Goal: Task Accomplishment & Management: Use online tool/utility

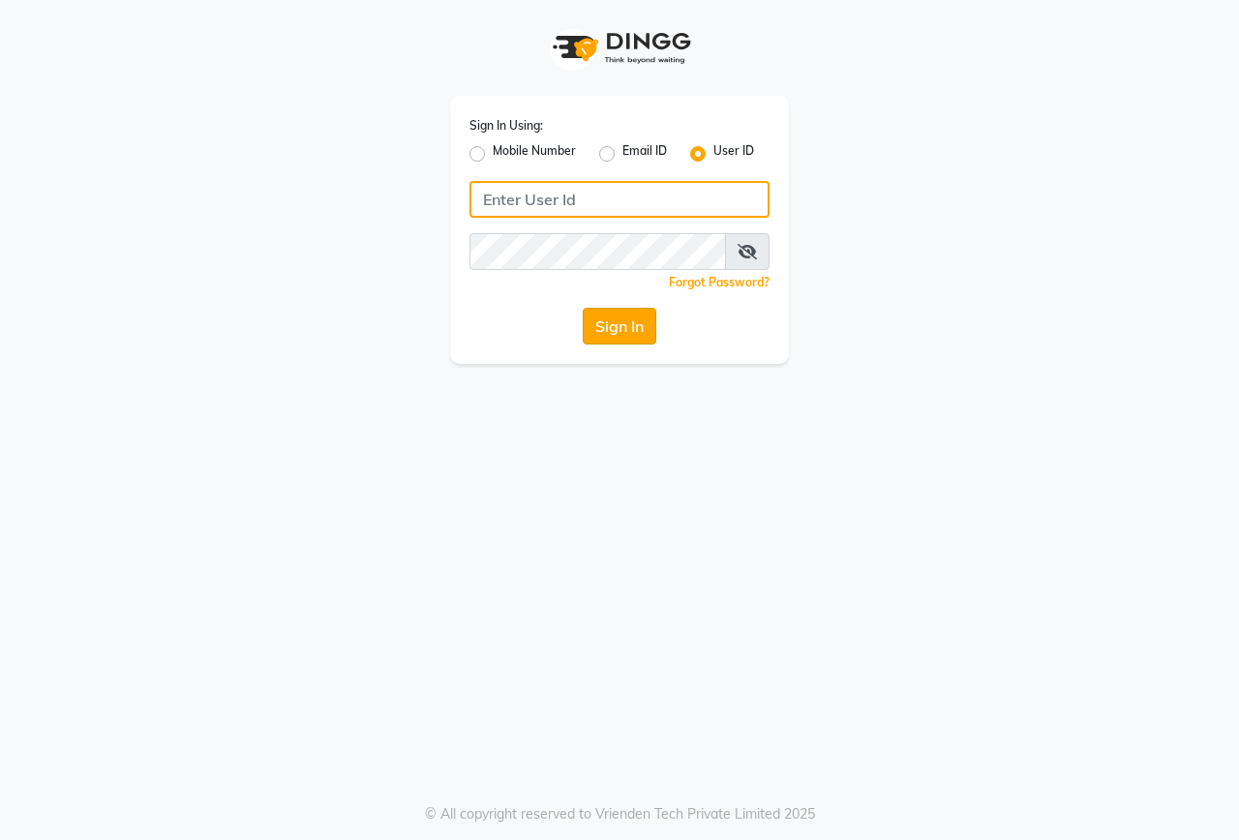
type input "onfleek"
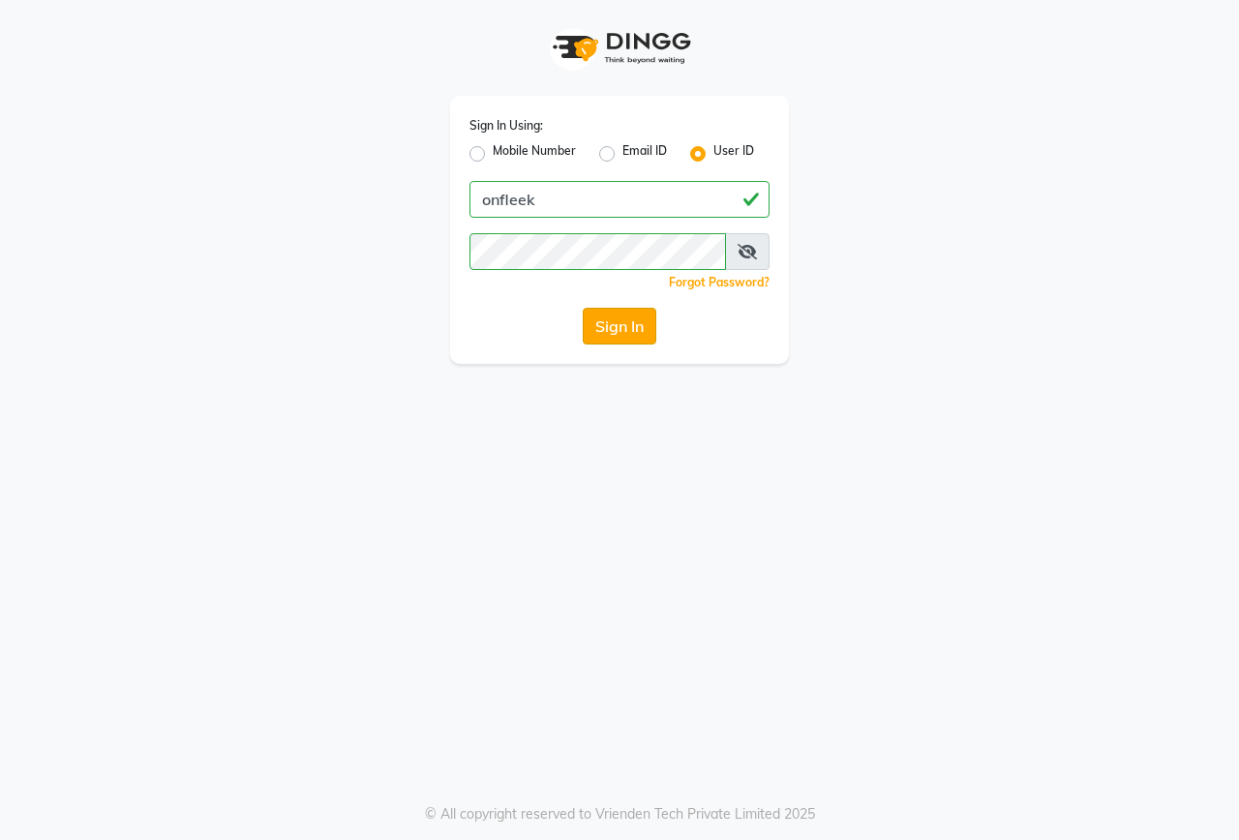
click at [591, 339] on button "Sign In" at bounding box center [620, 326] width 74 height 37
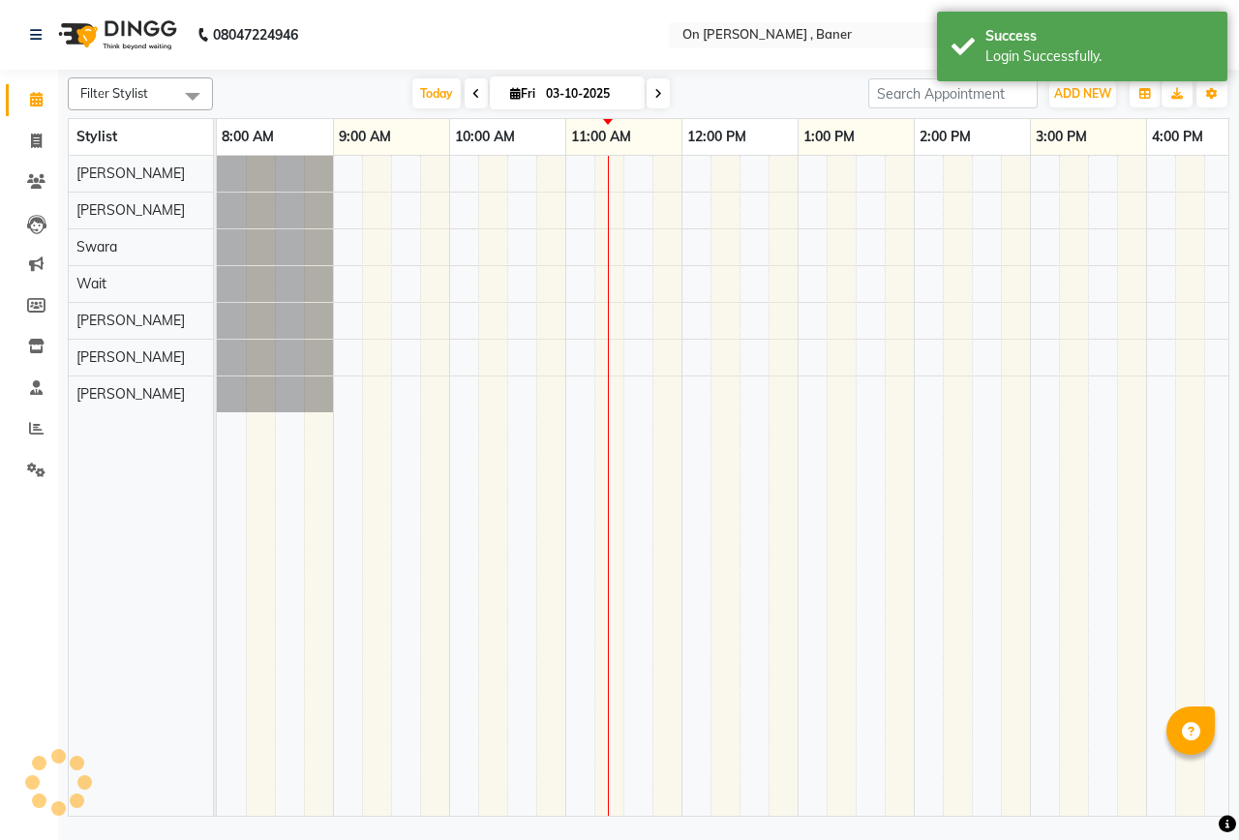
select select "en"
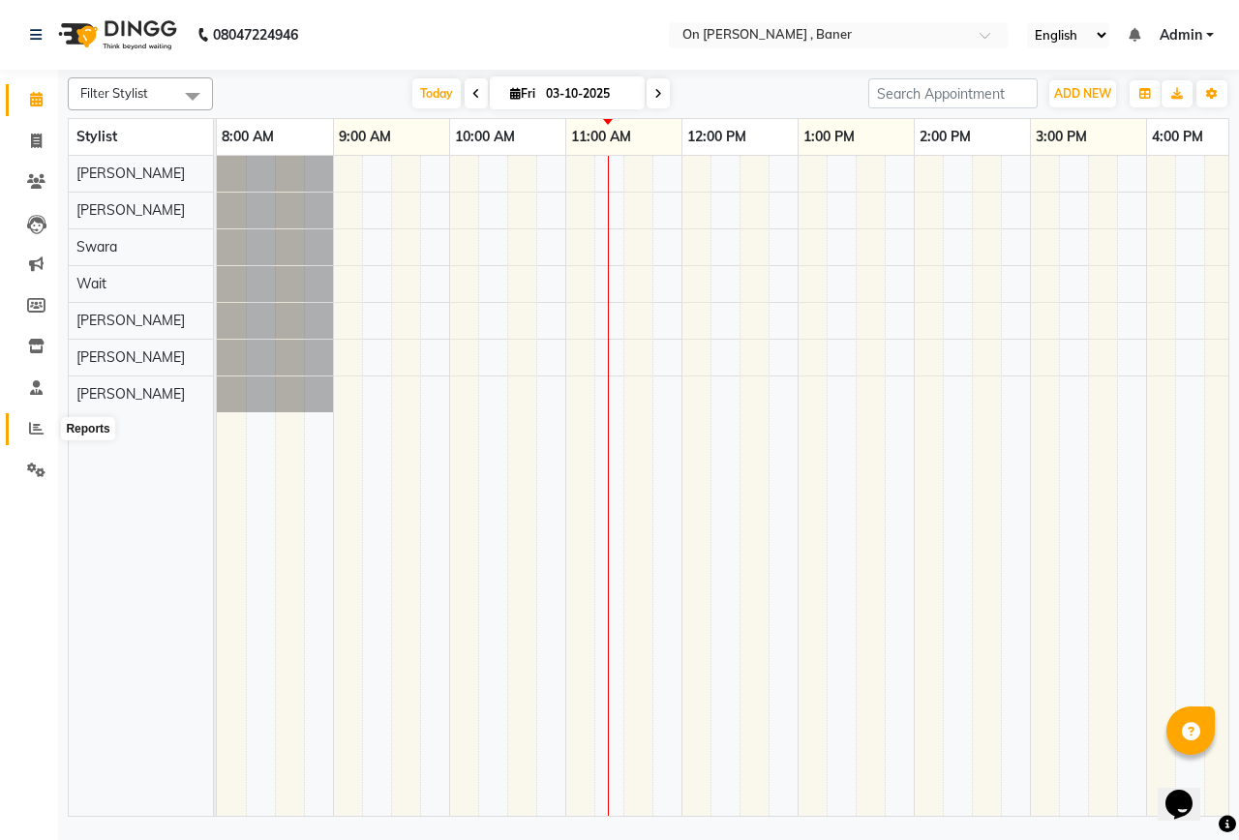
click at [24, 427] on span at bounding box center [36, 429] width 34 height 22
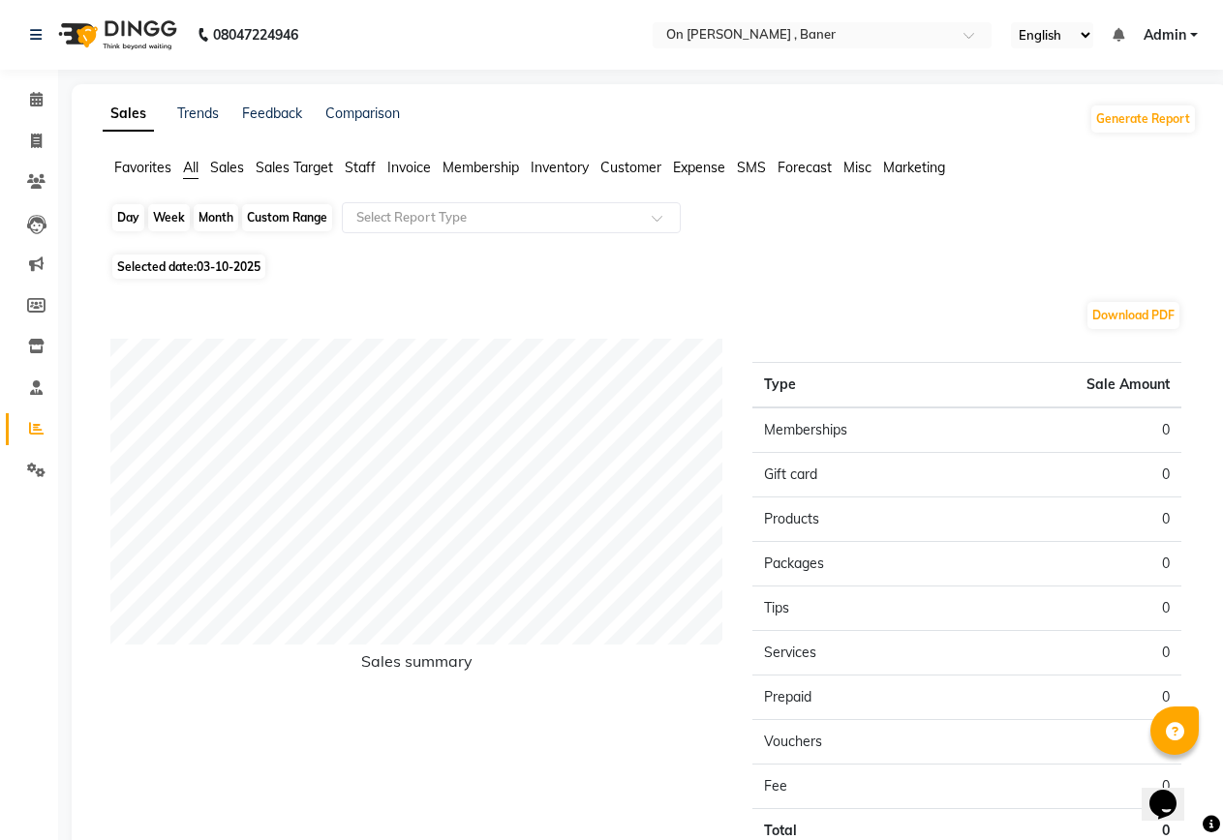
click at [138, 209] on div "Day" at bounding box center [128, 217] width 32 height 27
select select "10"
select select "2025"
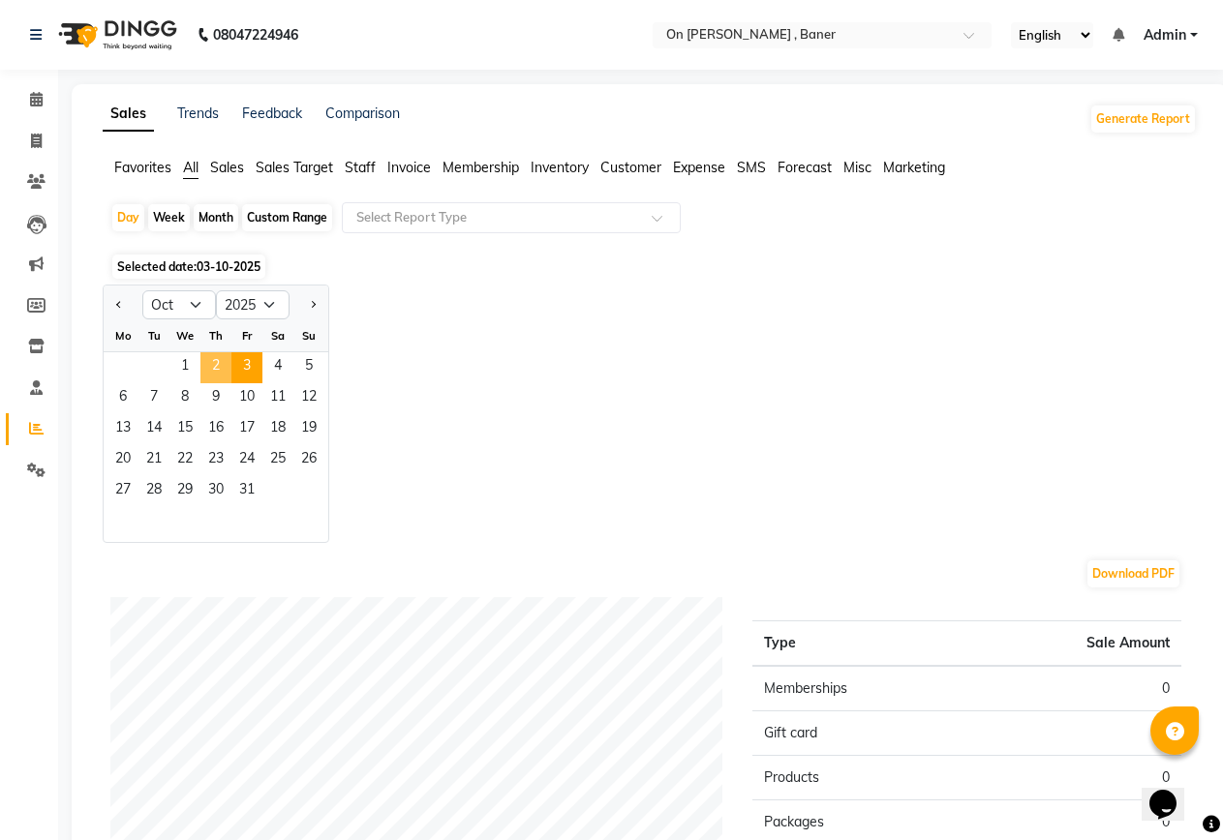
click at [212, 368] on span "2" at bounding box center [215, 367] width 31 height 31
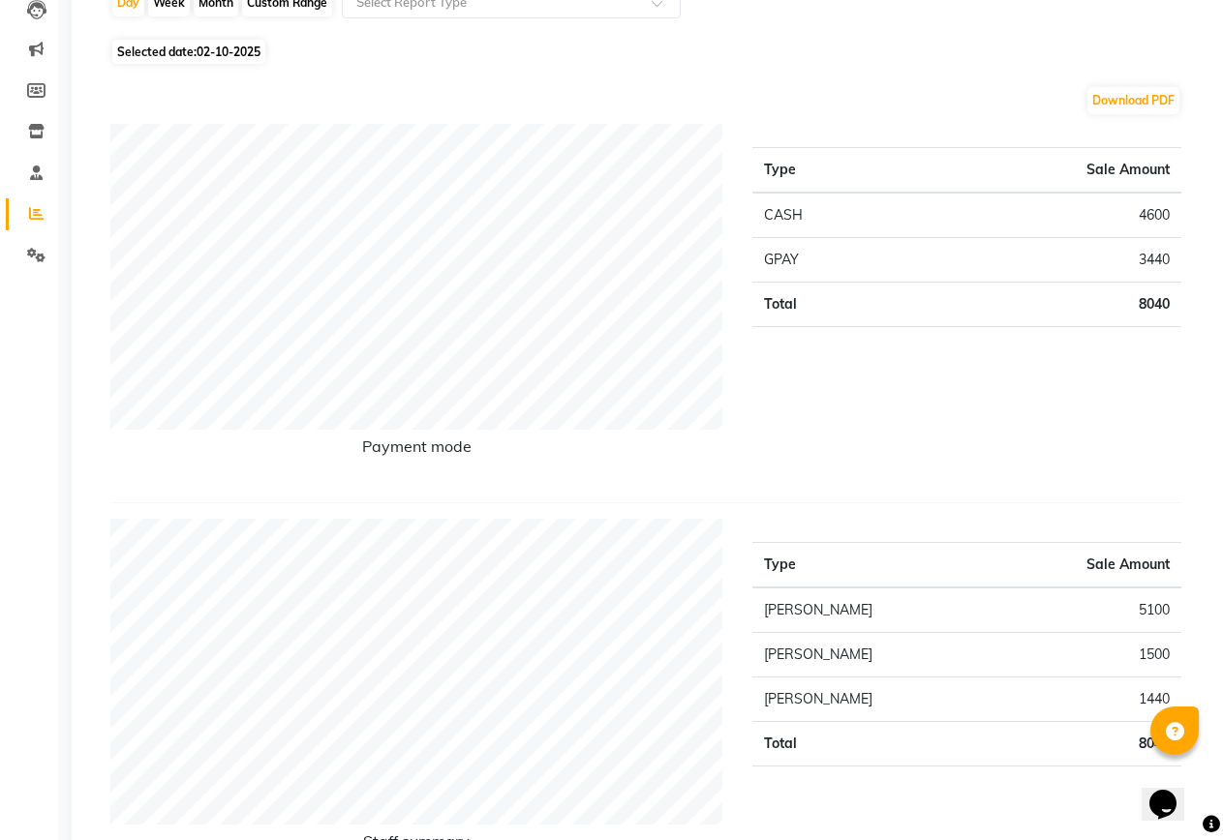
scroll to position [97, 0]
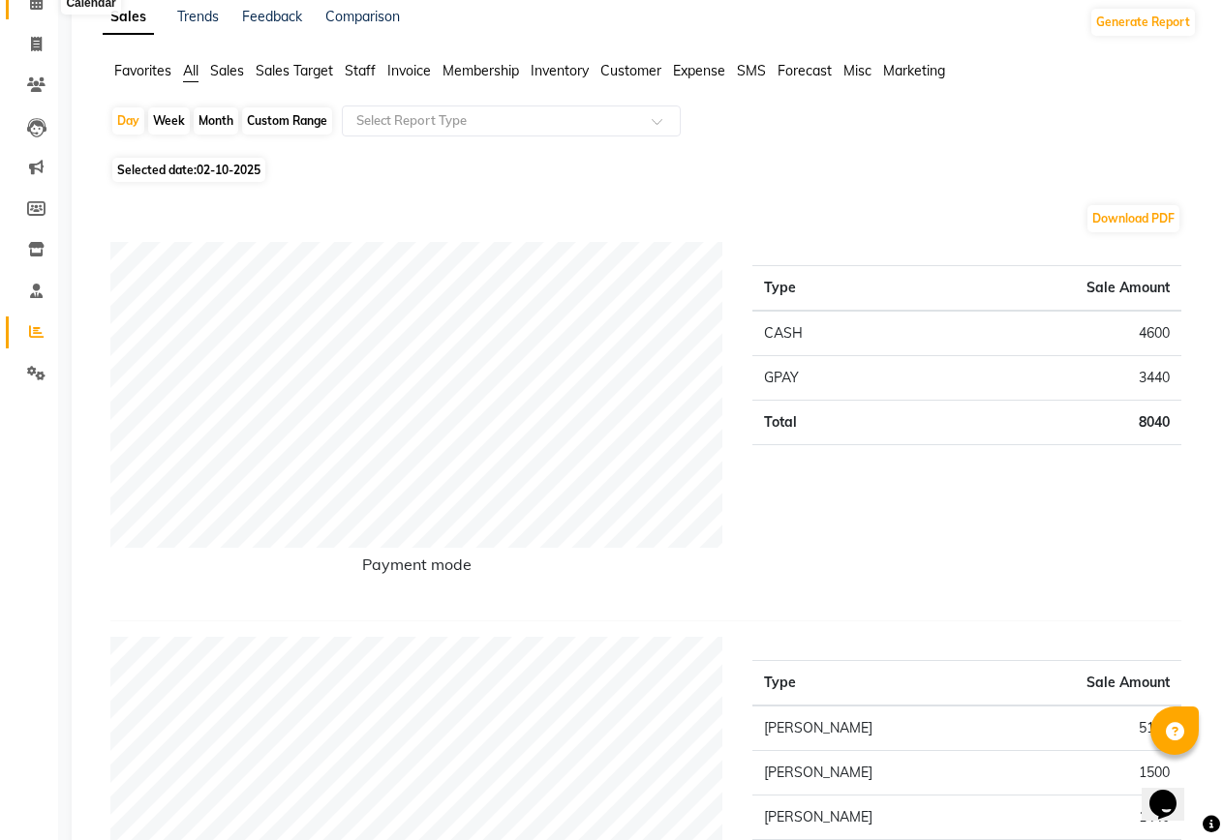
click at [36, 1] on icon at bounding box center [36, 2] width 13 height 15
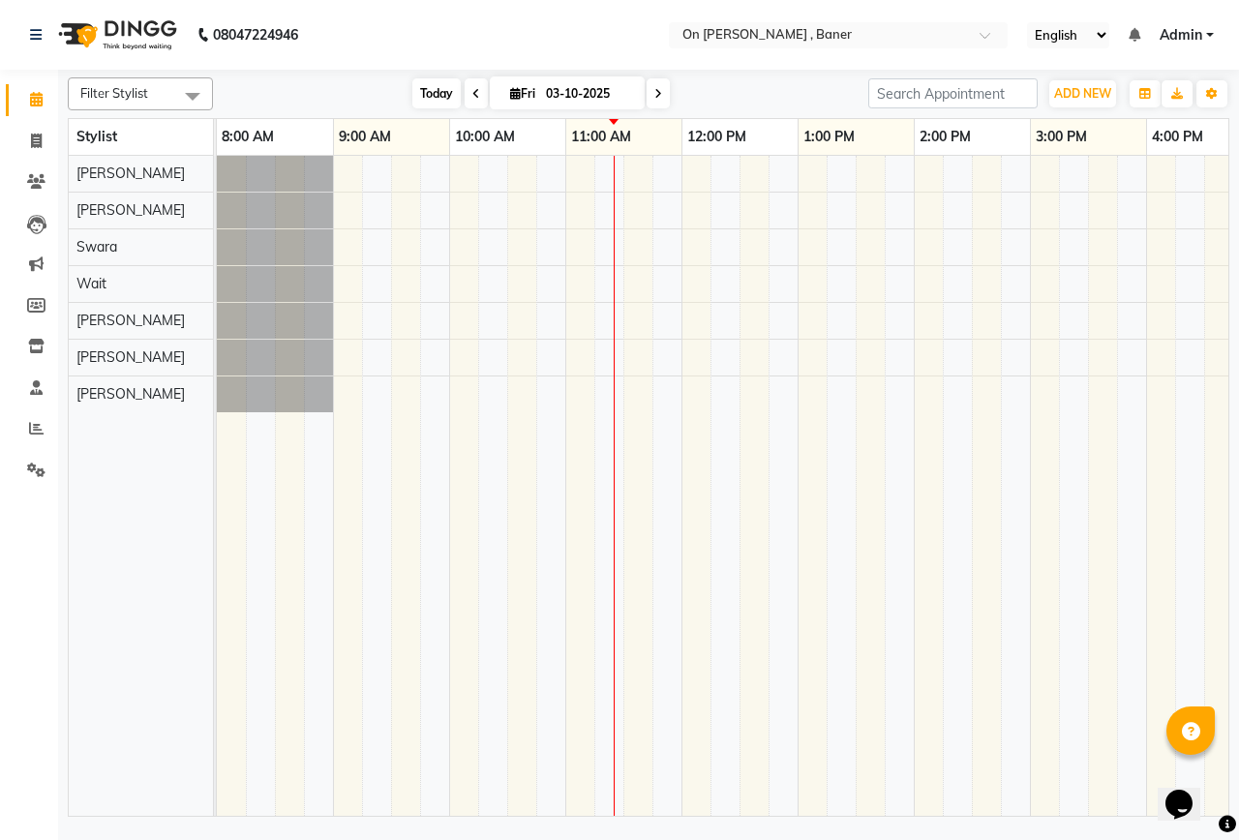
click at [421, 83] on span "Today" at bounding box center [436, 93] width 48 height 30
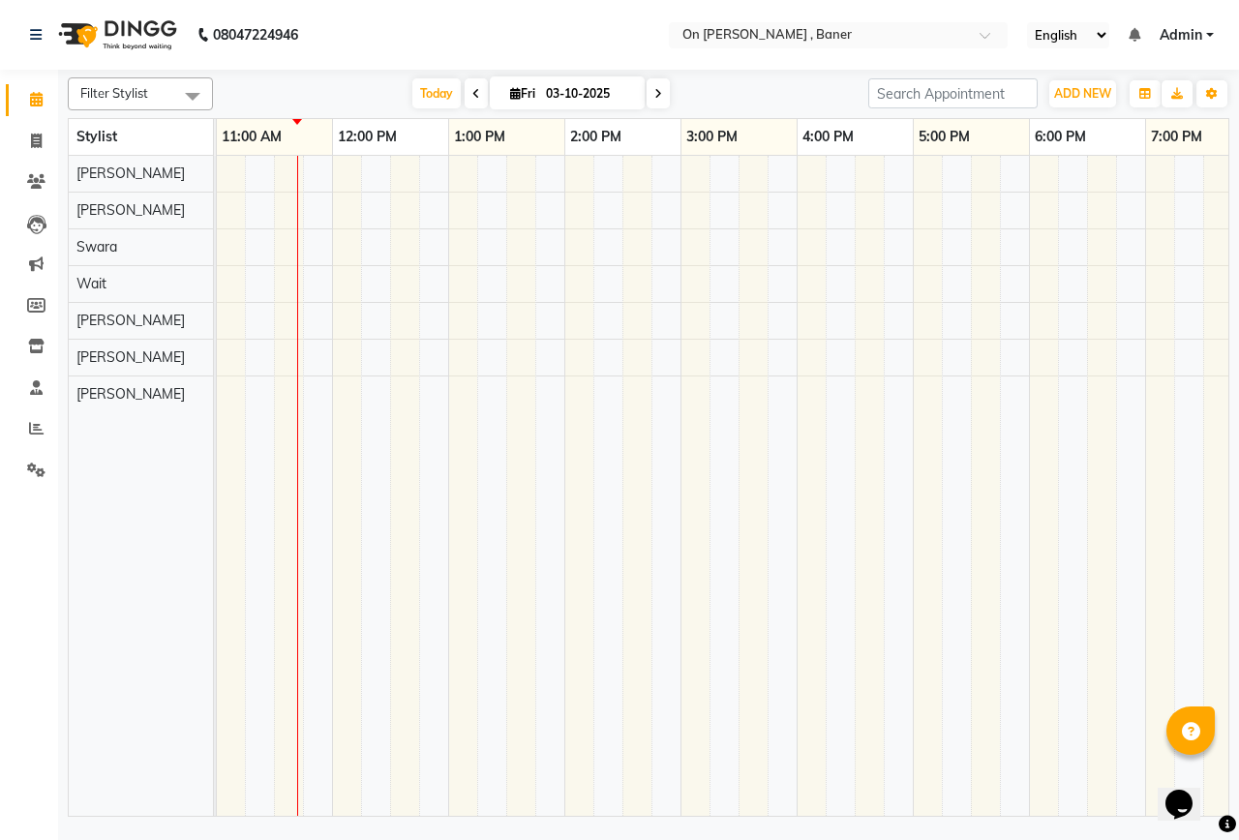
click at [258, 351] on div at bounding box center [738, 486] width 1742 height 660
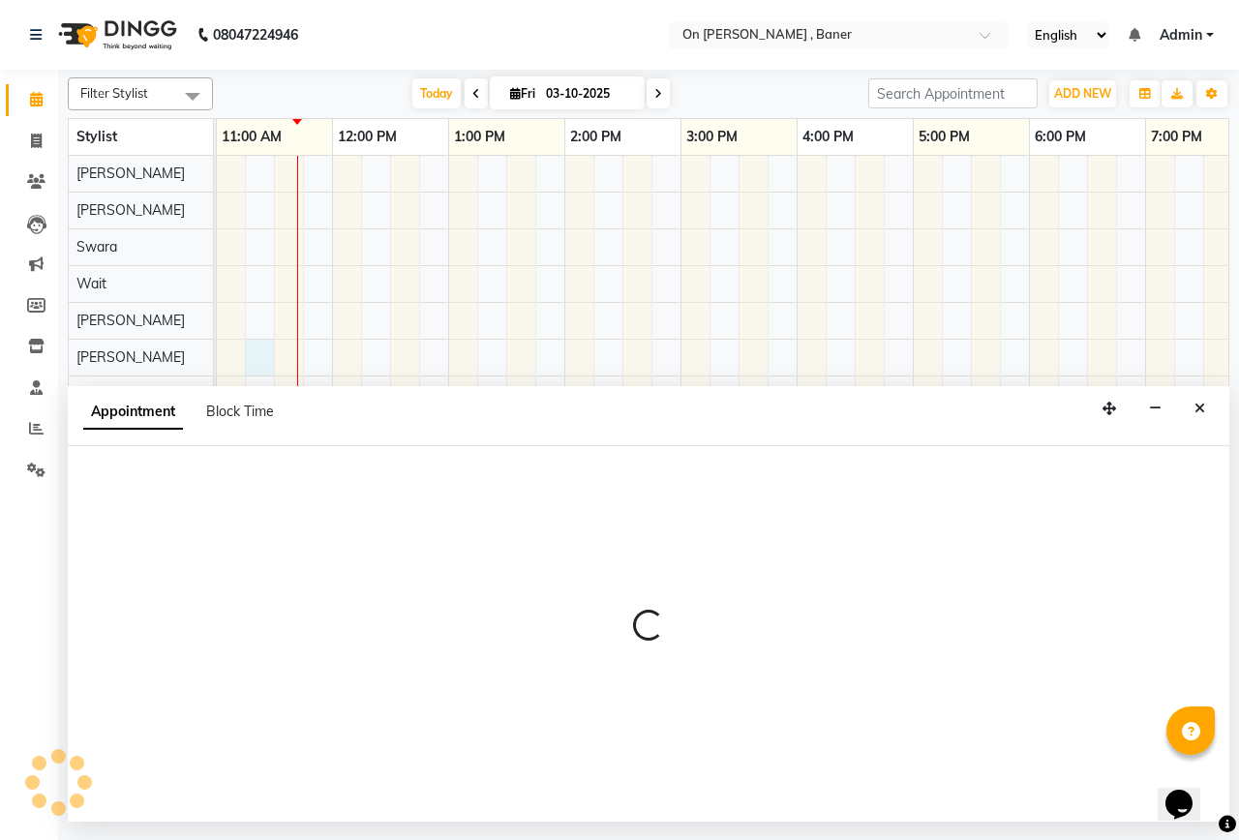
select select "40790"
select select "tentative"
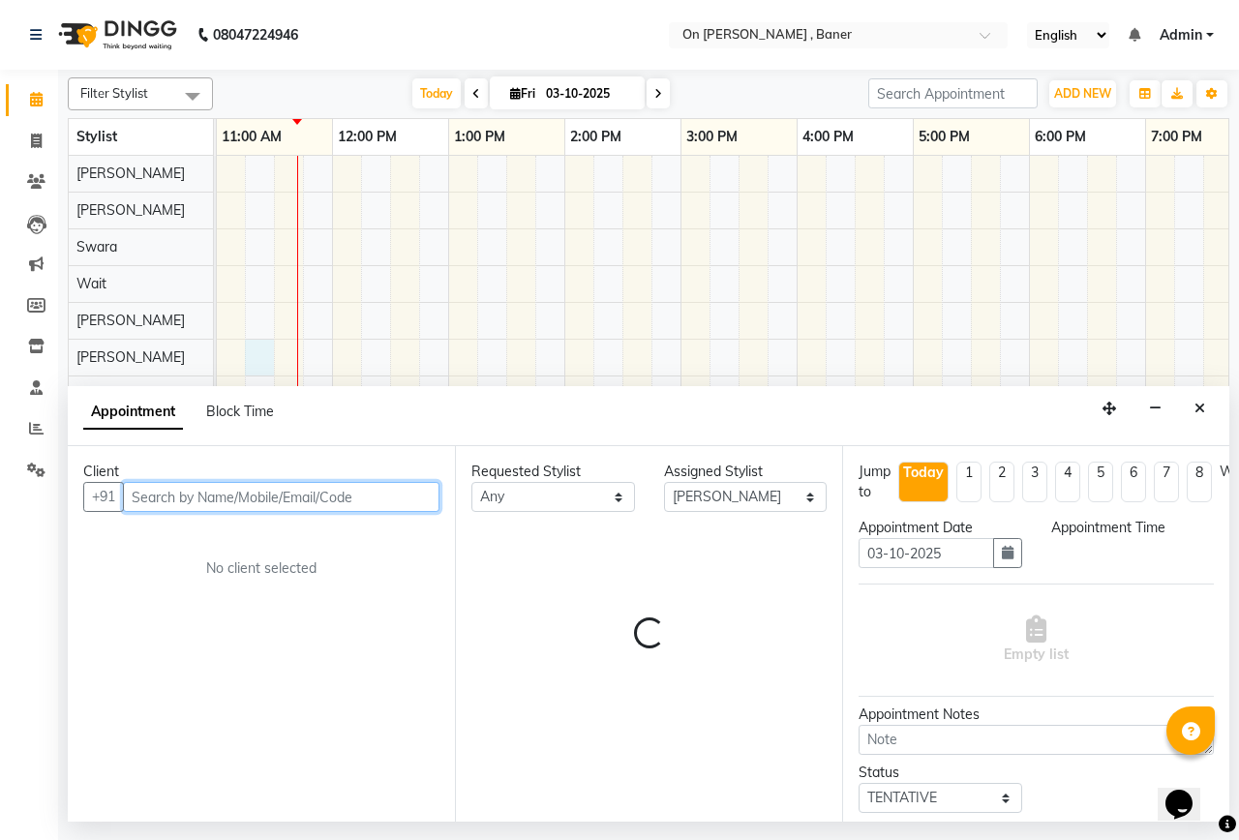
select select "675"
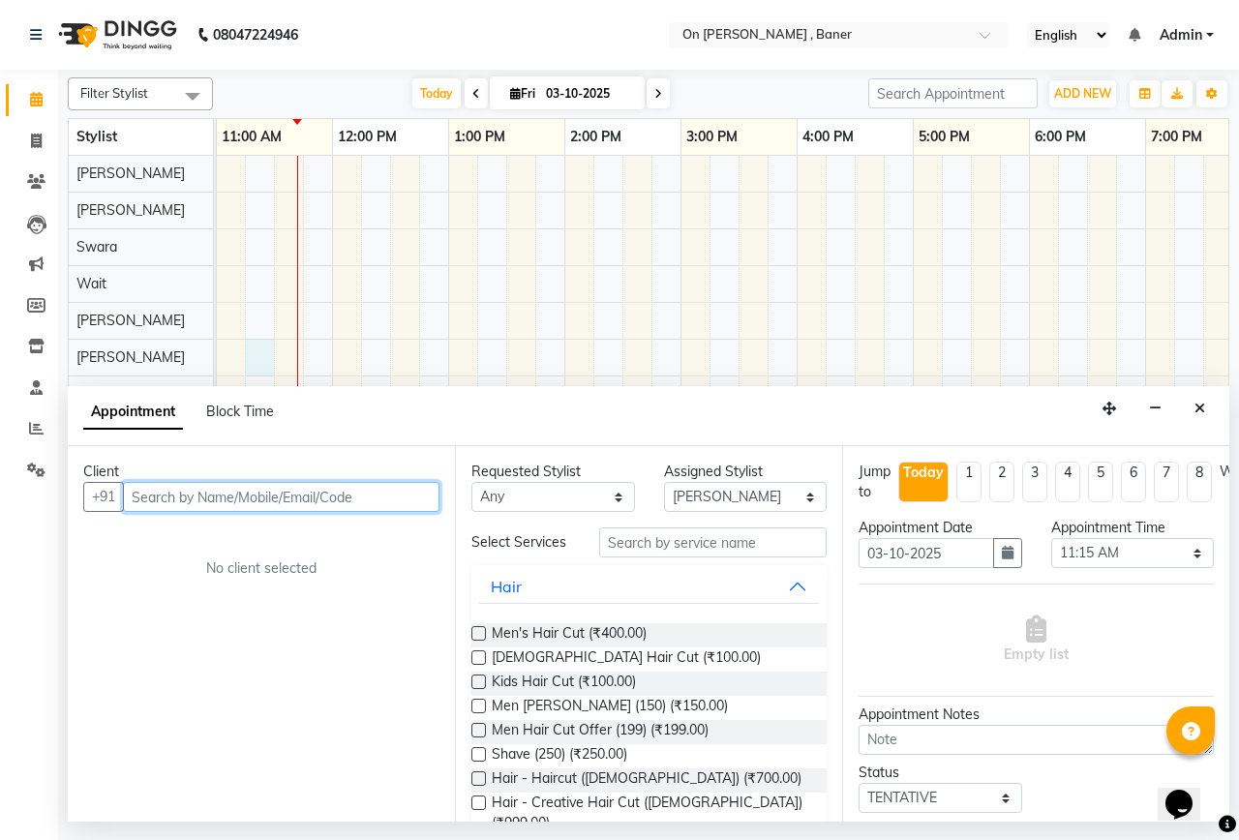
click at [294, 500] on input "text" at bounding box center [281, 497] width 317 height 30
type input "9028915245"
click at [414, 487] on button "Add Client" at bounding box center [399, 497] width 80 height 30
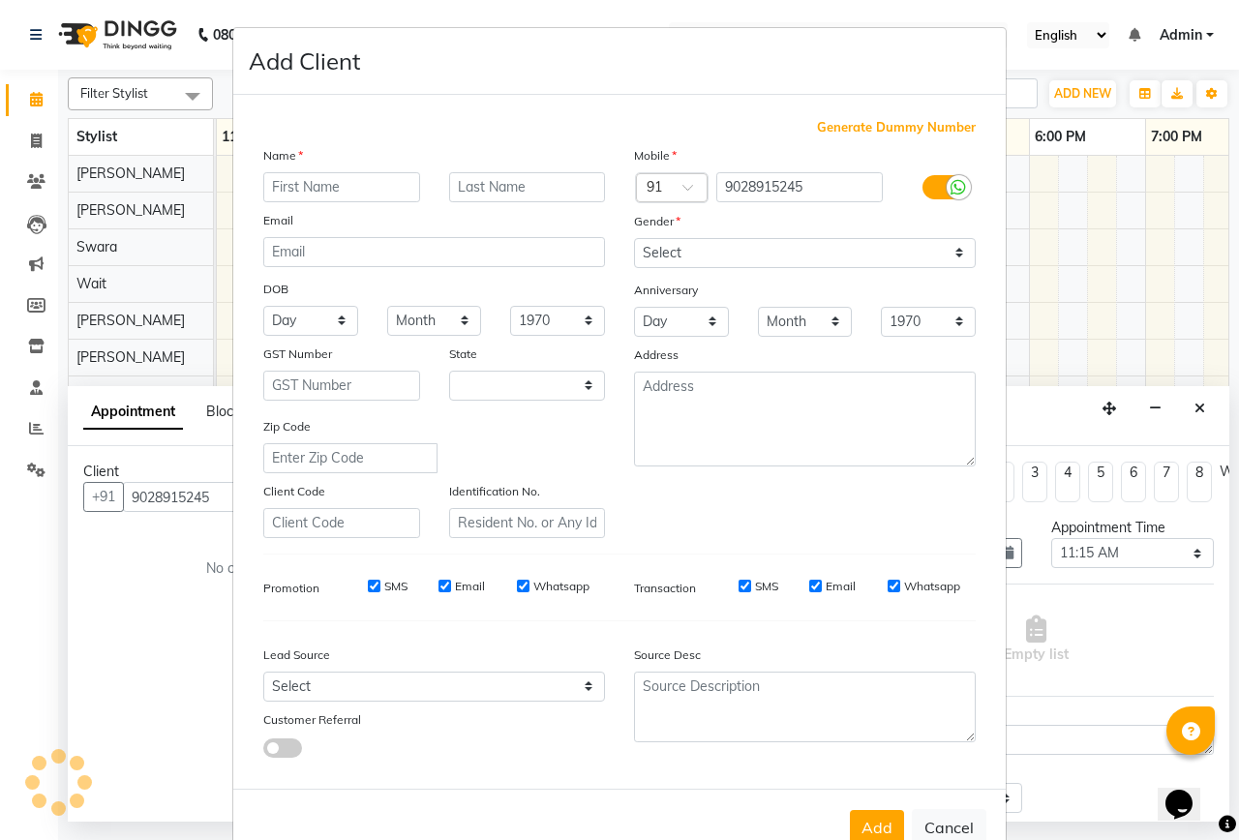
select select "22"
click at [334, 191] on input "text" at bounding box center [341, 187] width 157 height 30
type input "savita"
click at [560, 183] on input "text" at bounding box center [527, 187] width 157 height 30
type input "vaema"
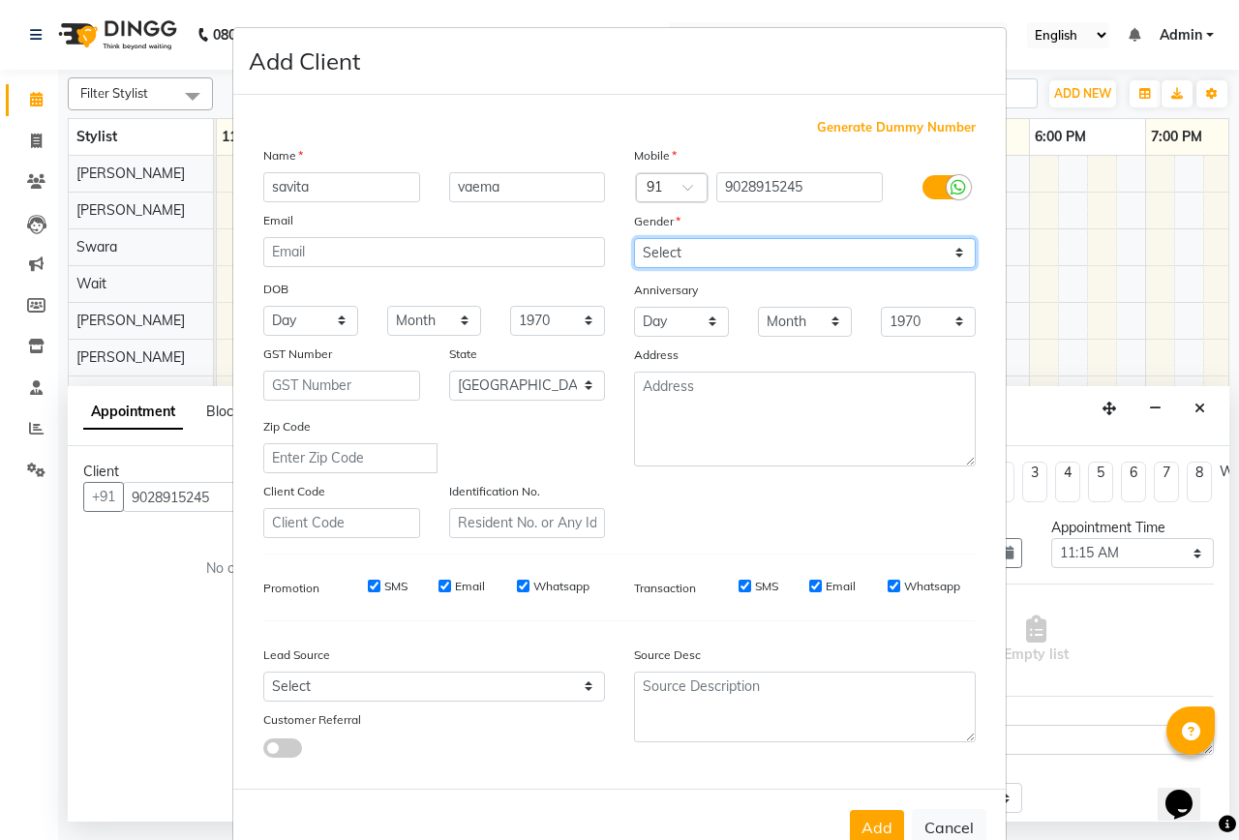
drag, startPoint x: 817, startPoint y: 245, endPoint x: 803, endPoint y: 264, distance: 23.6
click at [817, 245] on select "Select [DEMOGRAPHIC_DATA] [DEMOGRAPHIC_DATA] Other Prefer Not To Say" at bounding box center [805, 253] width 342 height 30
select select "[DEMOGRAPHIC_DATA]"
click at [634, 238] on select "Select [DEMOGRAPHIC_DATA] [DEMOGRAPHIC_DATA] Other Prefer Not To Say" at bounding box center [805, 253] width 342 height 30
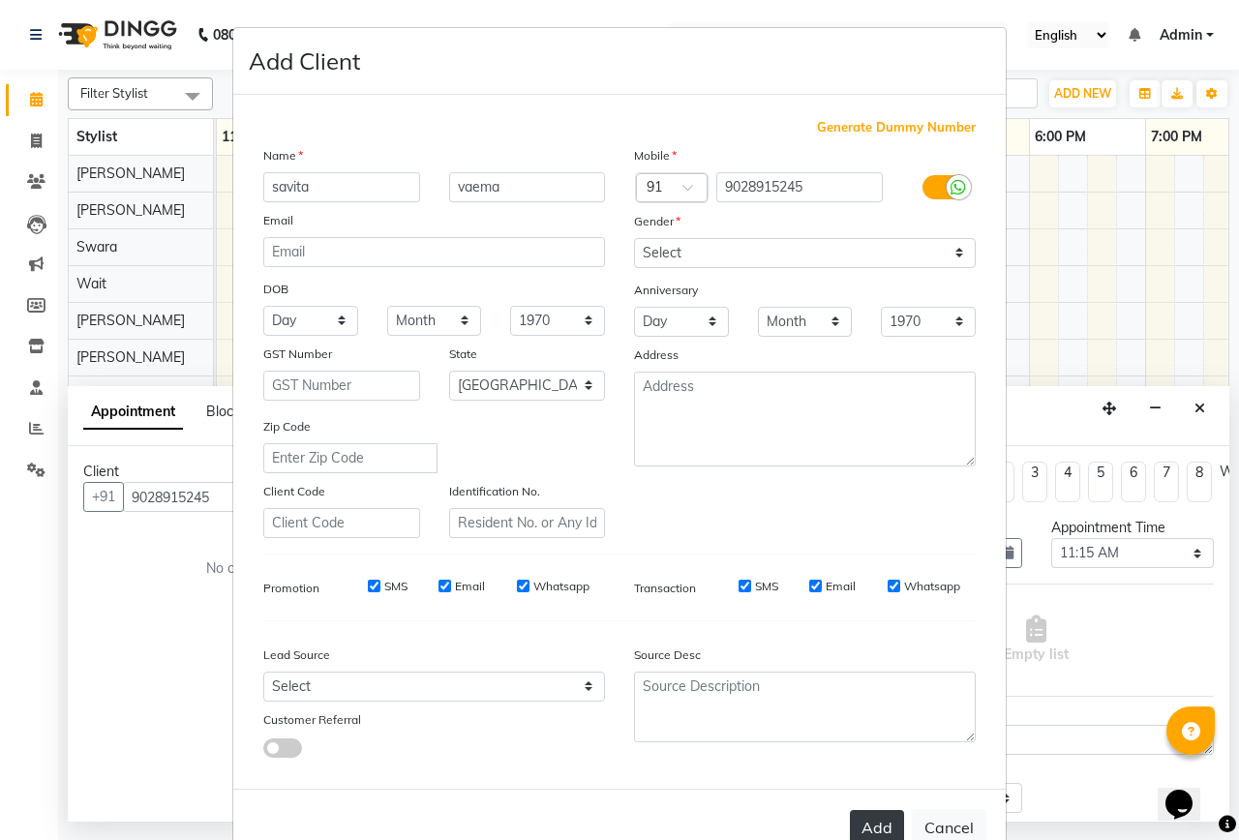
click at [859, 825] on button "Add" at bounding box center [877, 827] width 54 height 35
select select
select select "null"
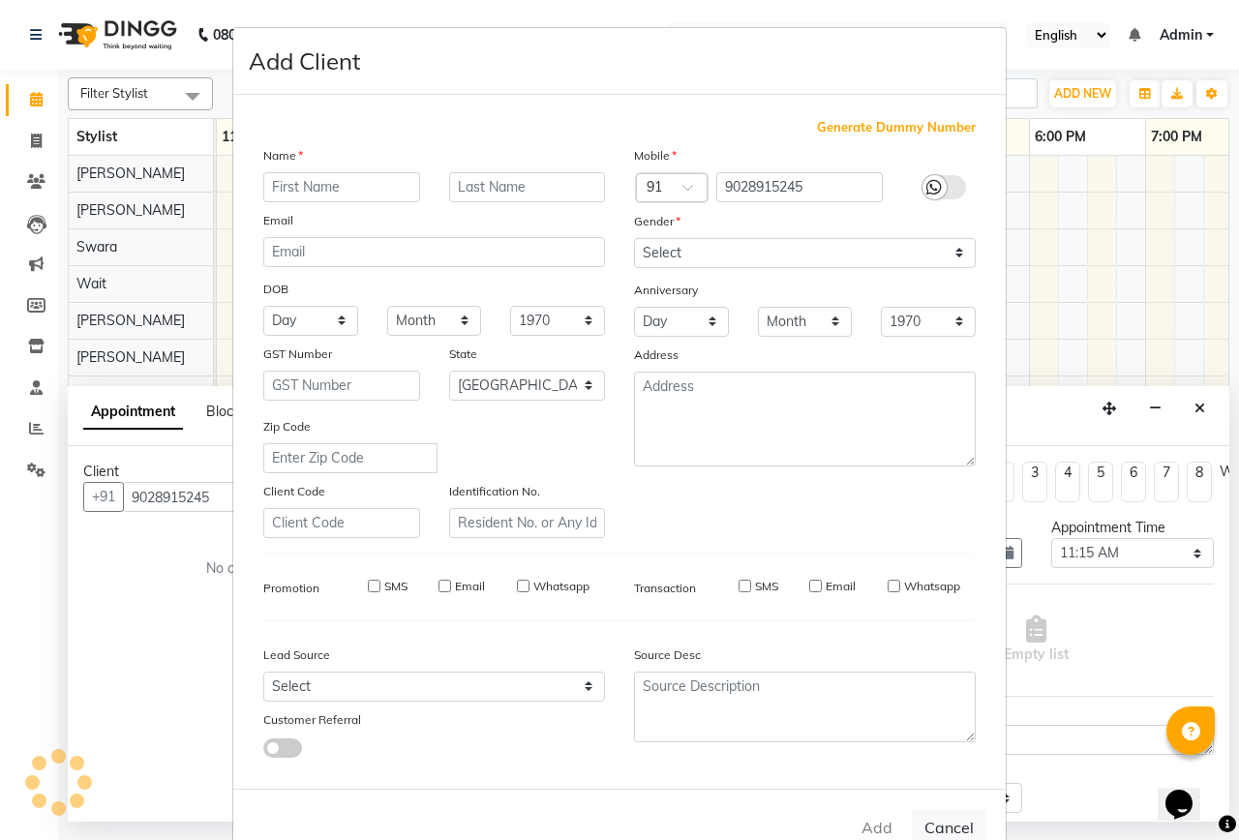
select select
checkbox input "false"
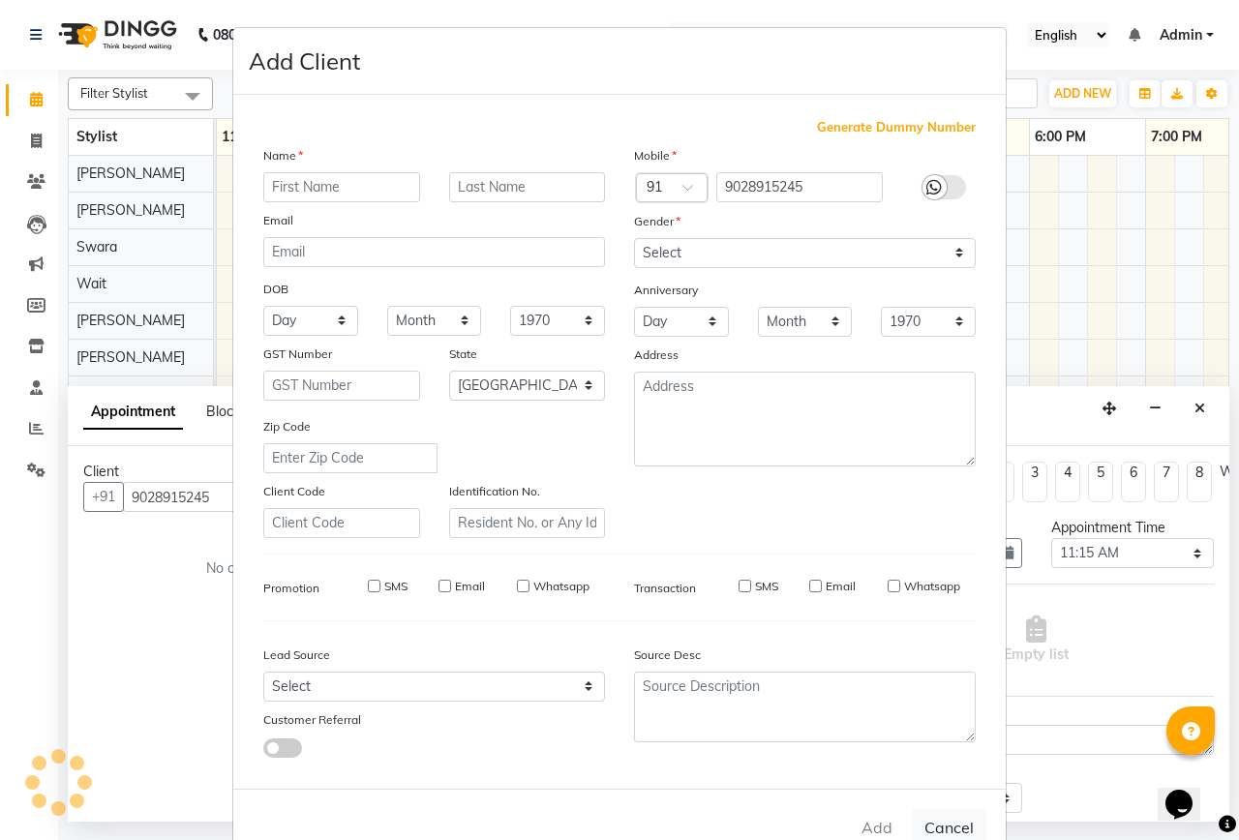
checkbox input "false"
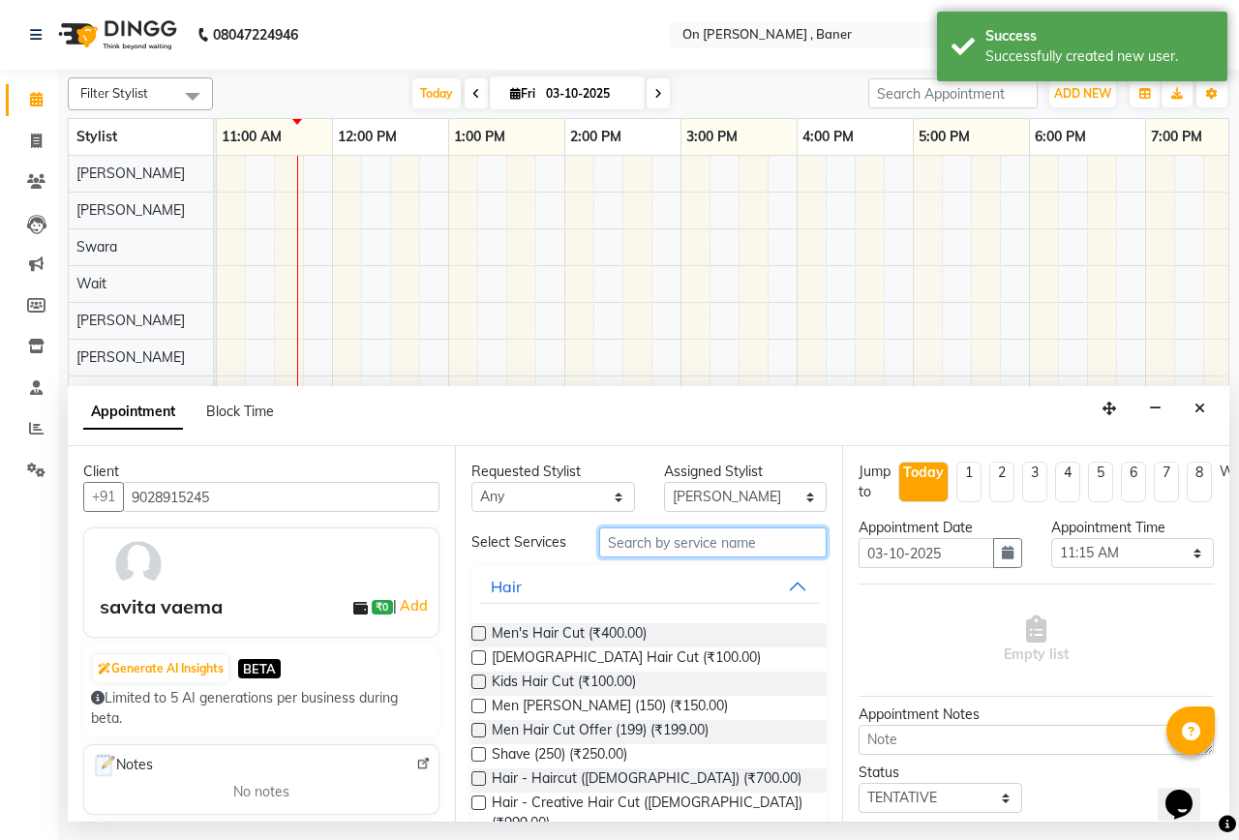
click at [749, 552] on input "text" at bounding box center [712, 543] width 227 height 30
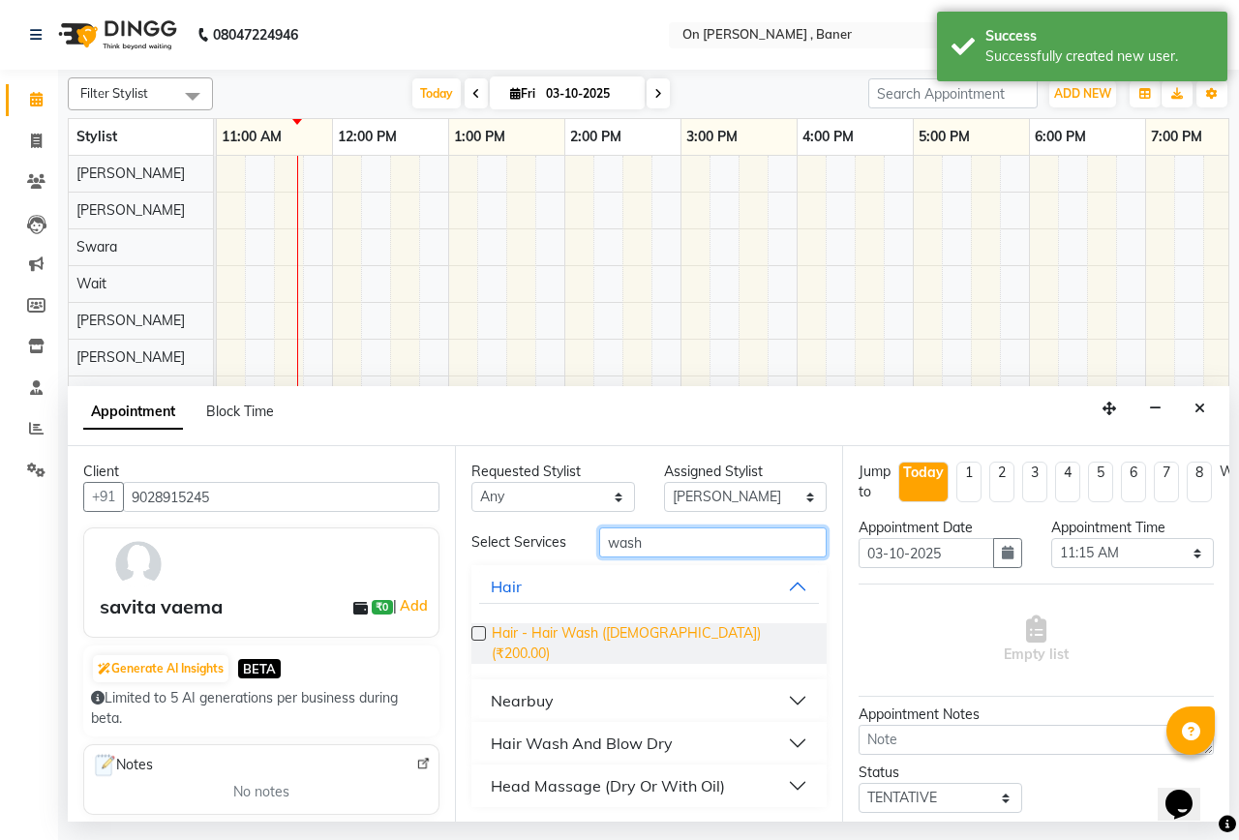
type input "wash"
click at [638, 628] on span "Hair - Hair Wash ([DEMOGRAPHIC_DATA]) (₹200.00)" at bounding box center [651, 643] width 319 height 41
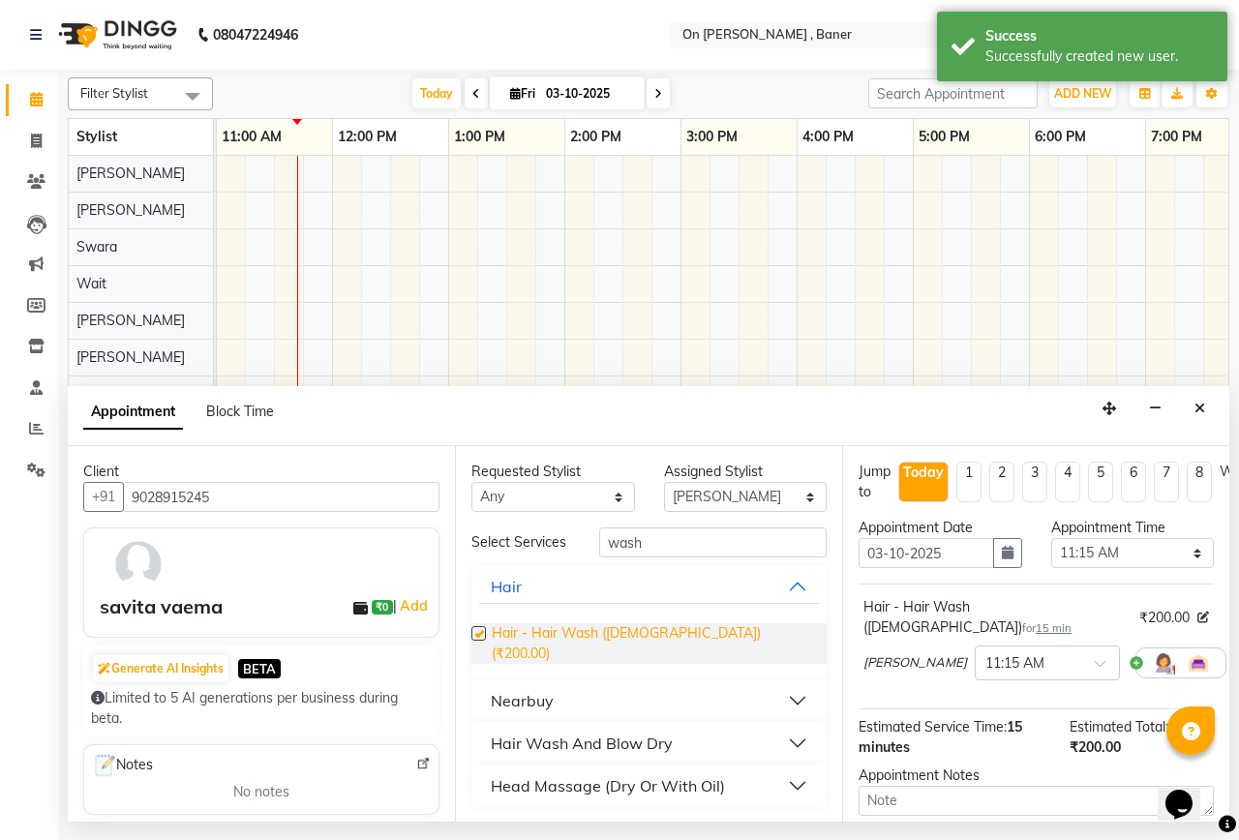
checkbox input "false"
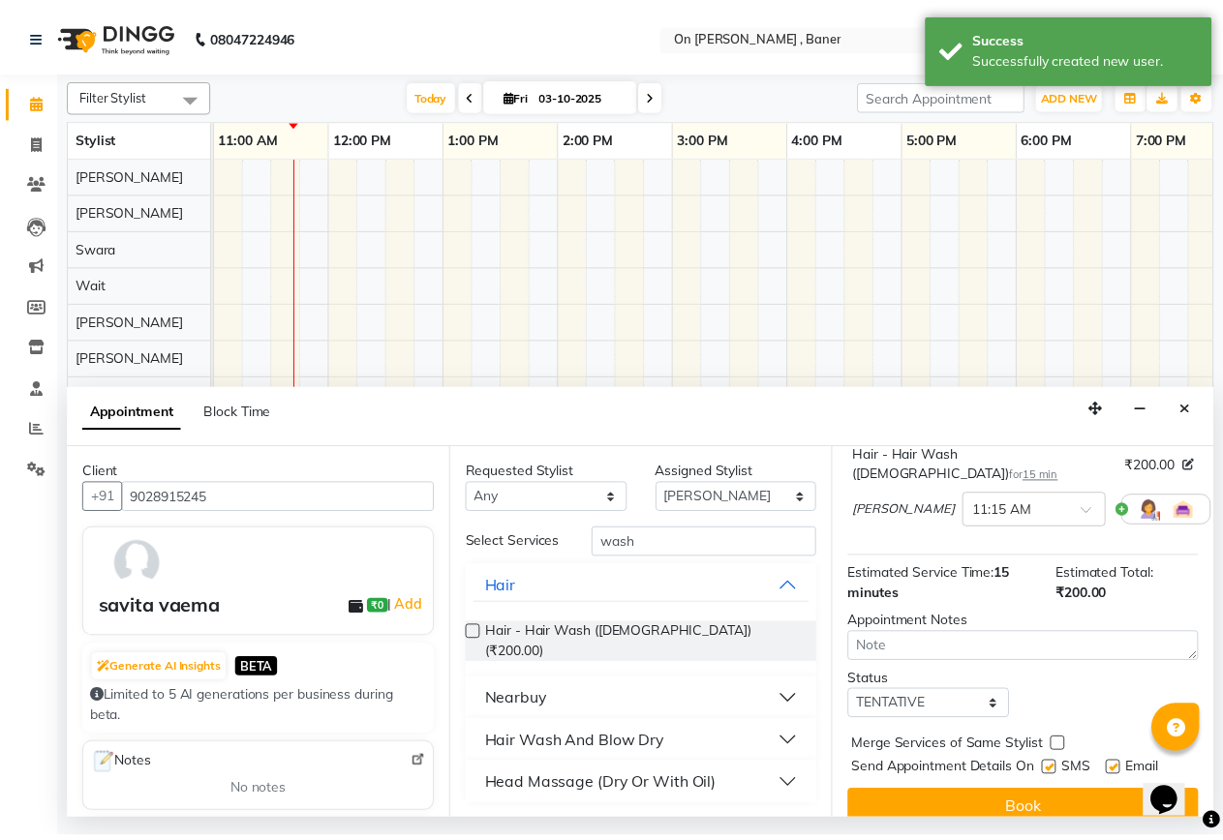
scroll to position [170, 0]
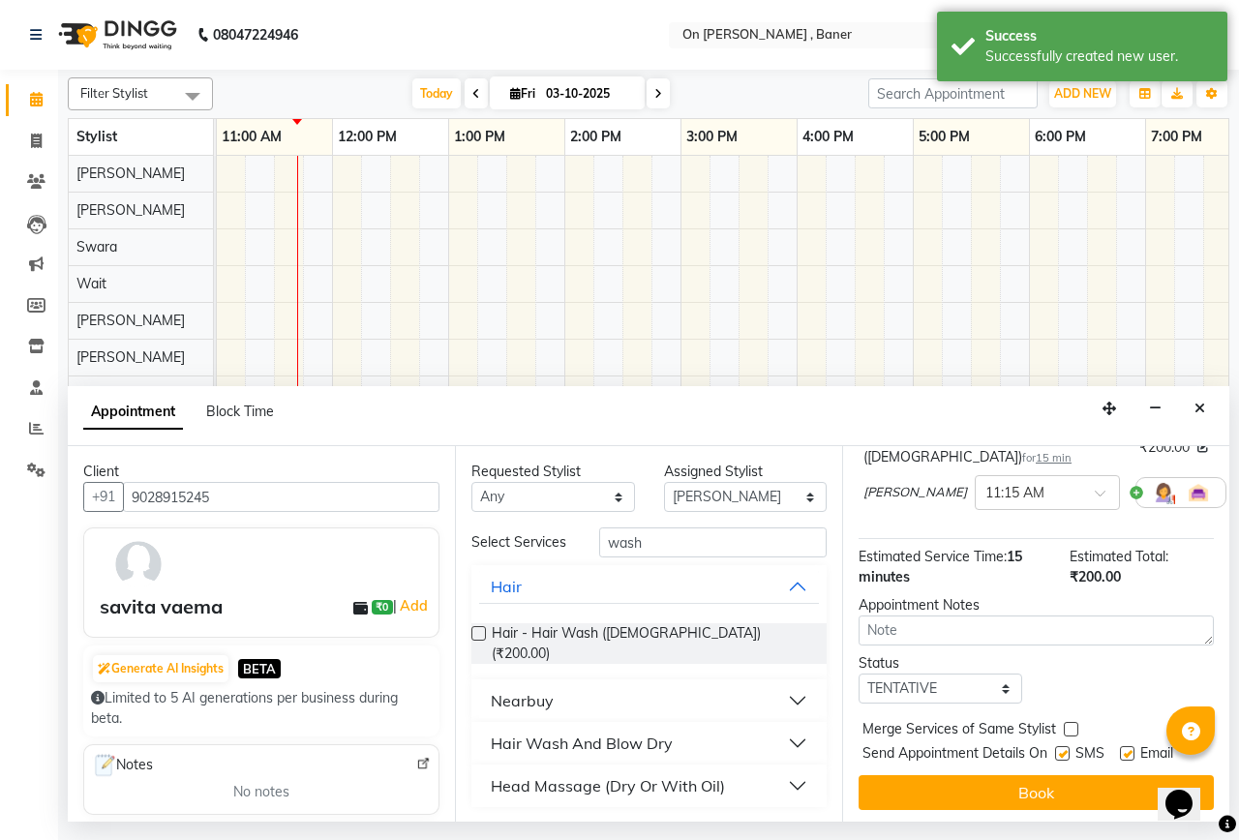
click at [1055, 746] on label at bounding box center [1062, 753] width 15 height 15
click at [1055, 749] on input "checkbox" at bounding box center [1061, 755] width 13 height 13
checkbox input "false"
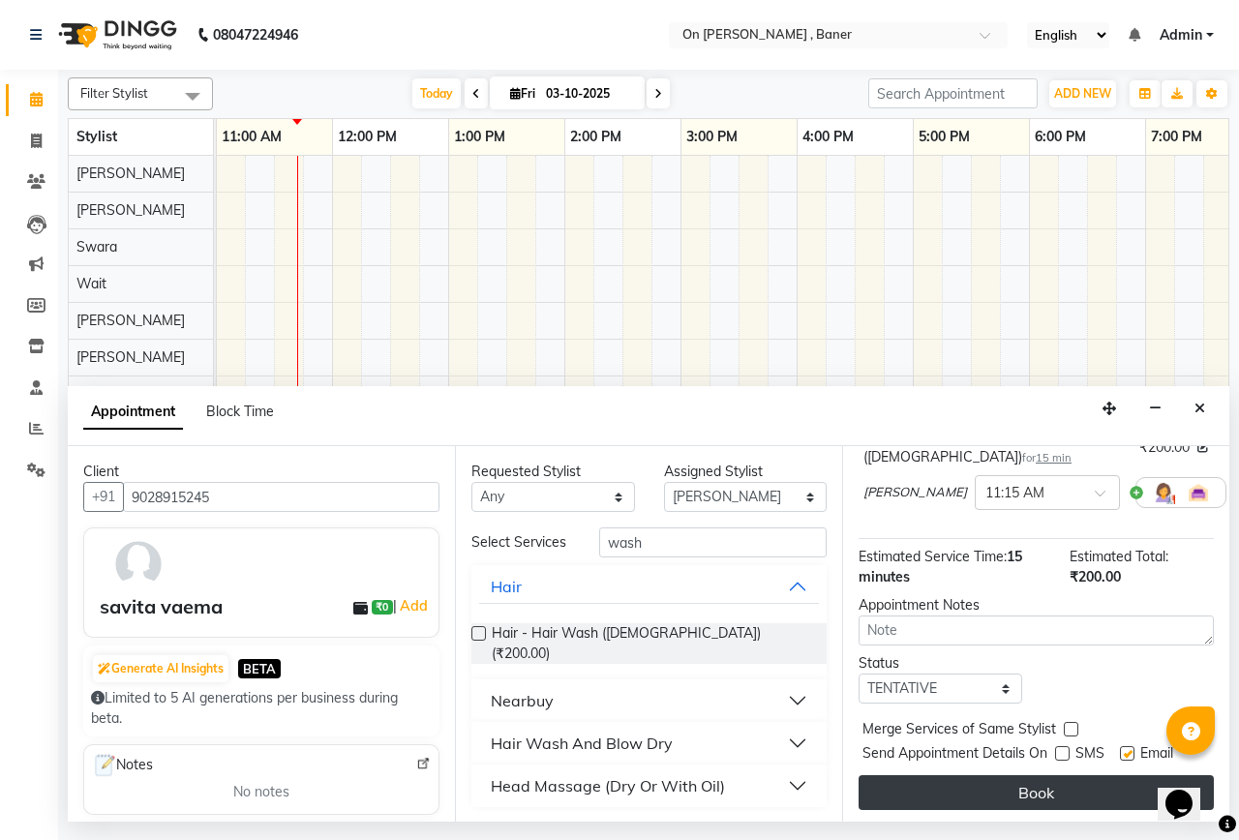
click at [1067, 775] on button "Book" at bounding box center [1036, 792] width 355 height 35
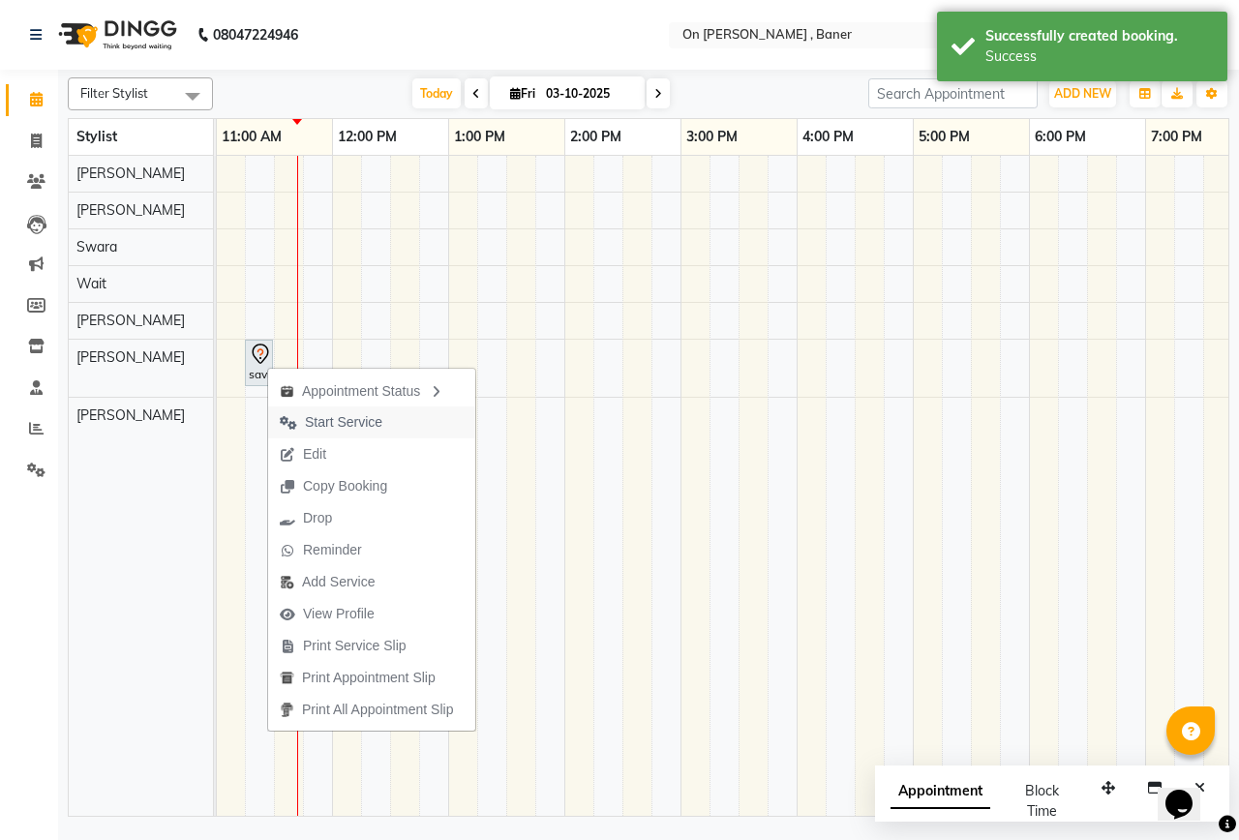
click at [325, 421] on span "Start Service" at bounding box center [343, 422] width 77 height 20
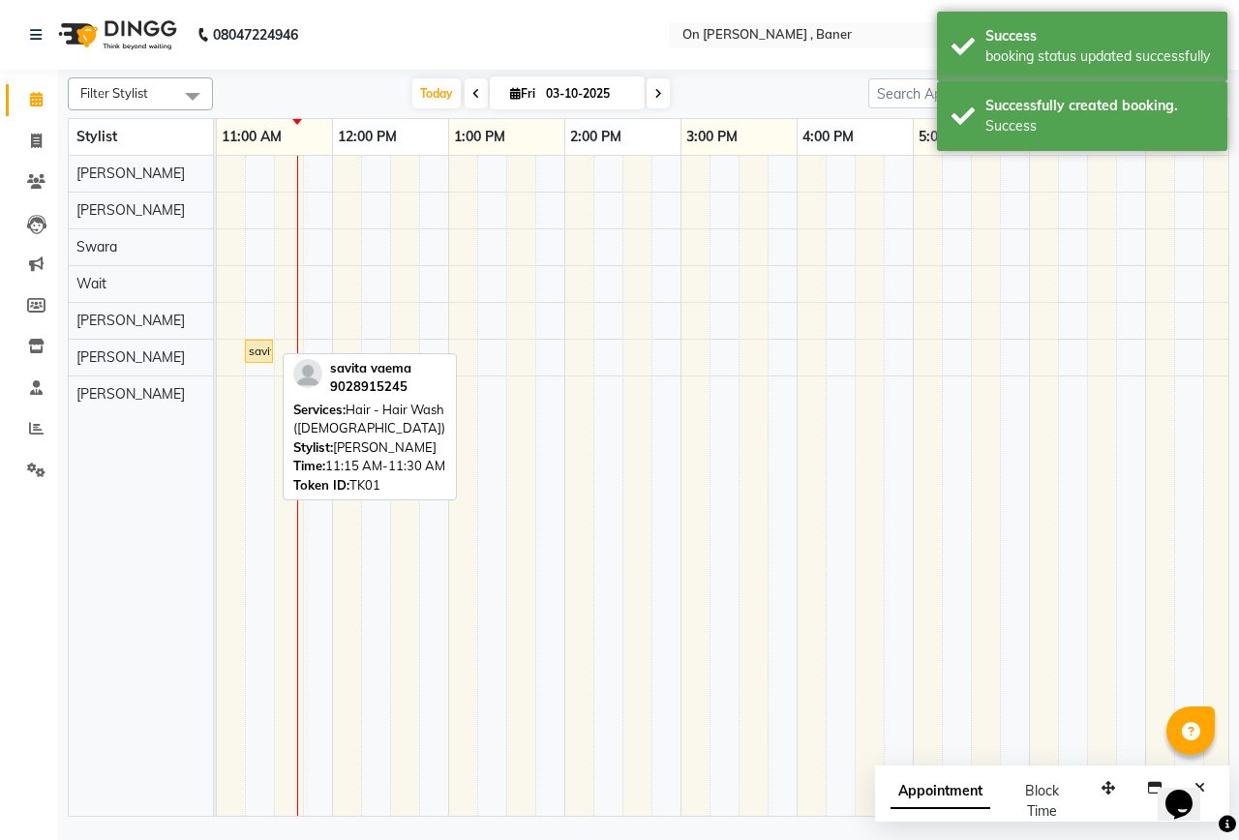
click at [257, 343] on div "savita vaema, TK01, 11:15 AM-11:30 AM, Hair - Hair Wash ([DEMOGRAPHIC_DATA])" at bounding box center [259, 351] width 24 height 17
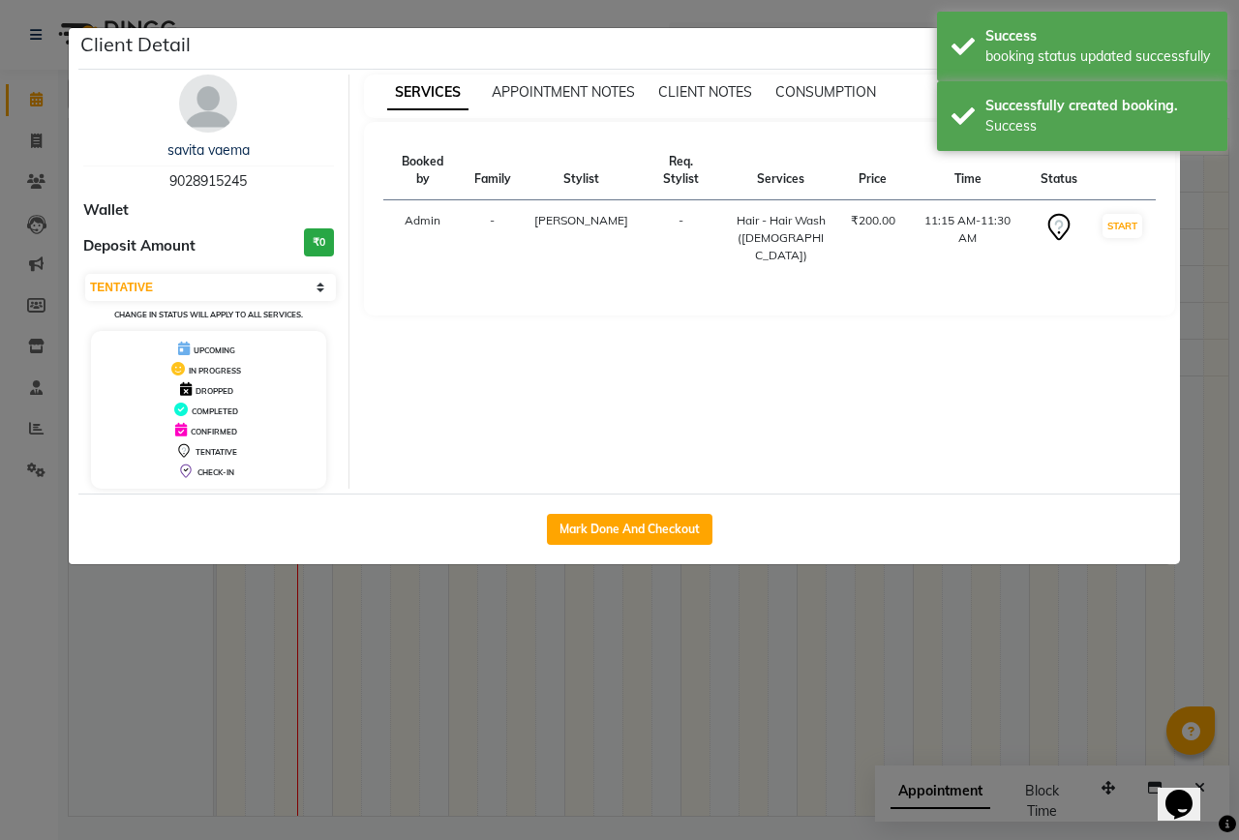
select select "1"
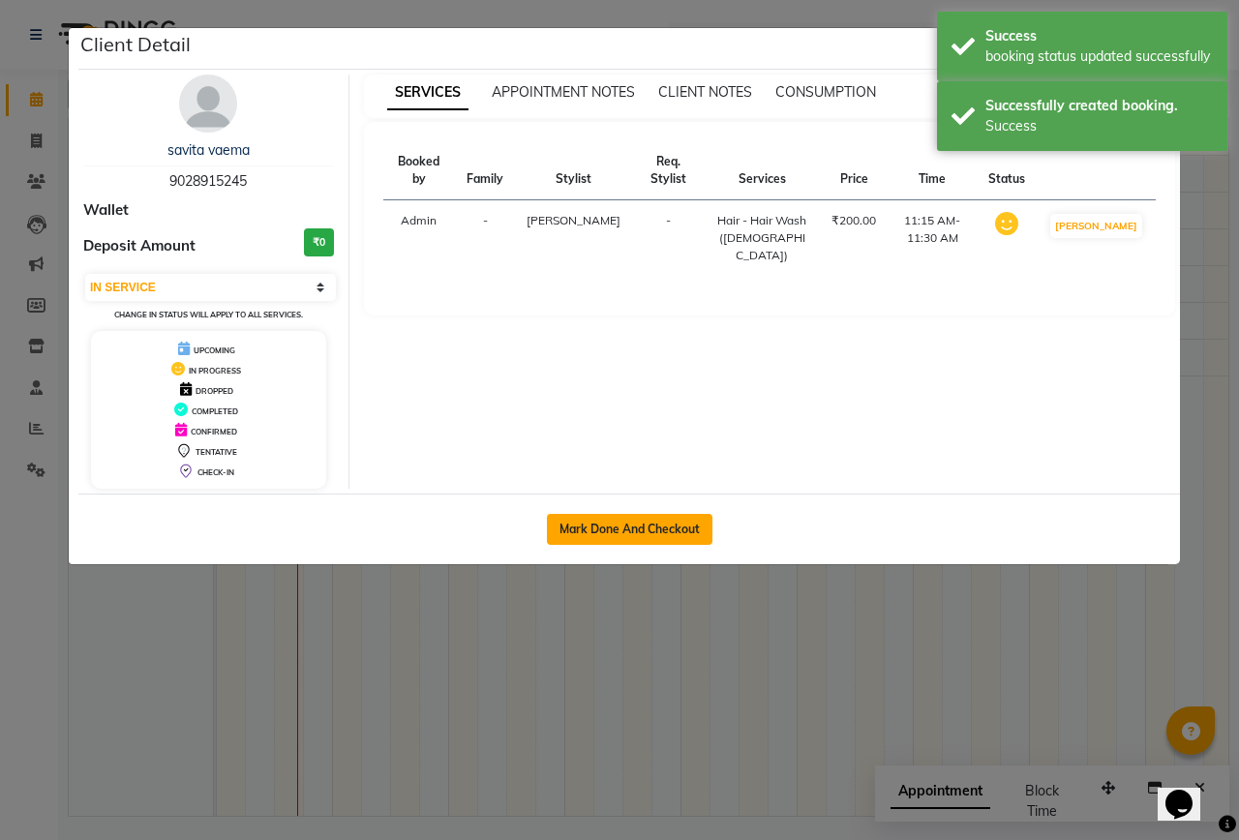
click at [622, 534] on button "Mark Done And Checkout" at bounding box center [630, 529] width 166 height 31
select select "service"
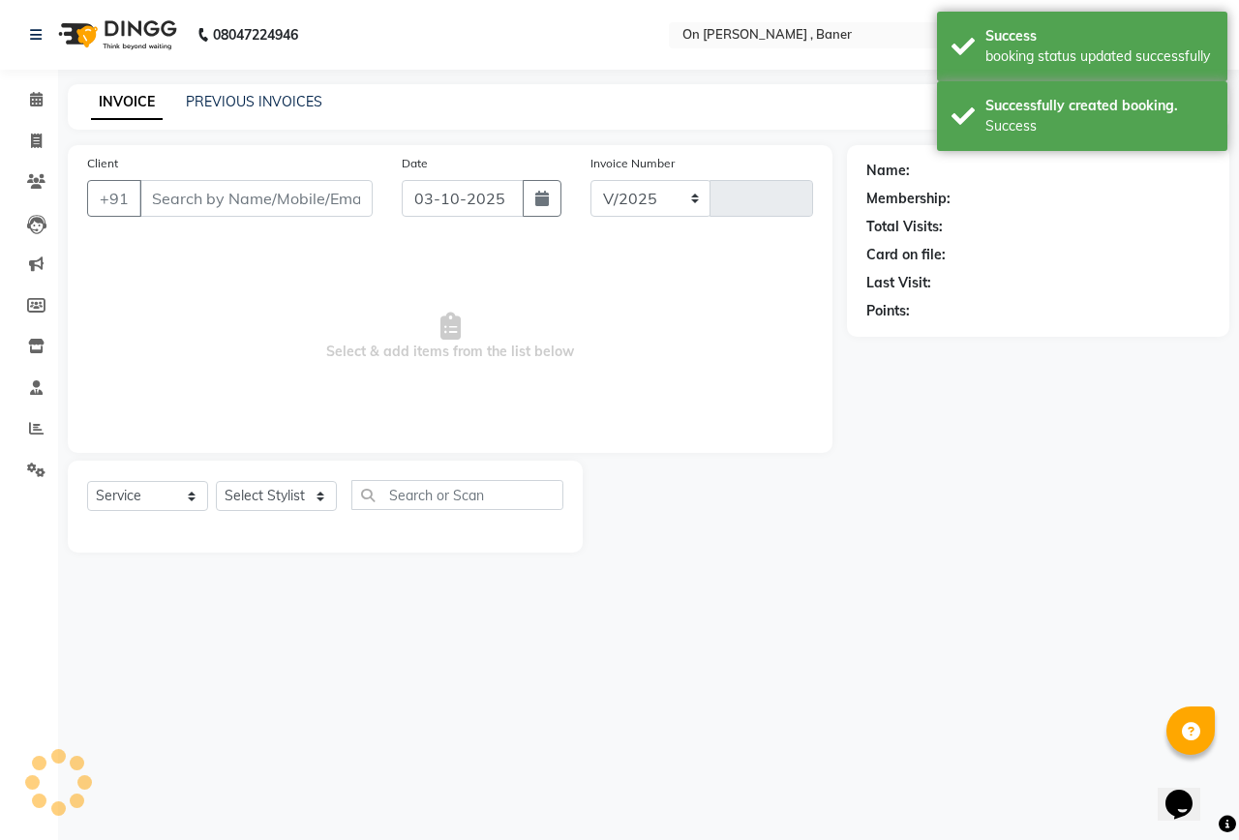
select select "632"
type input "0966"
type input "9028915245"
select select "40790"
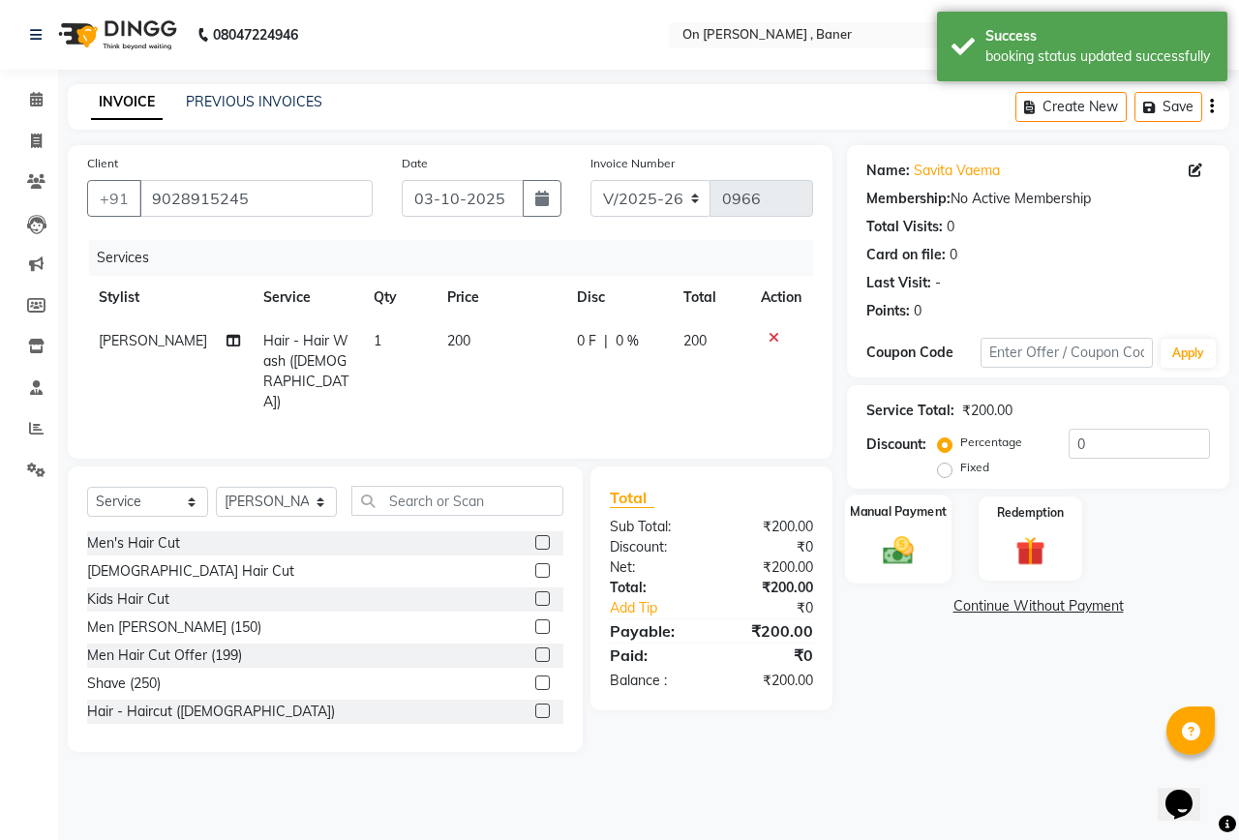
click at [901, 542] on img at bounding box center [898, 550] width 50 height 36
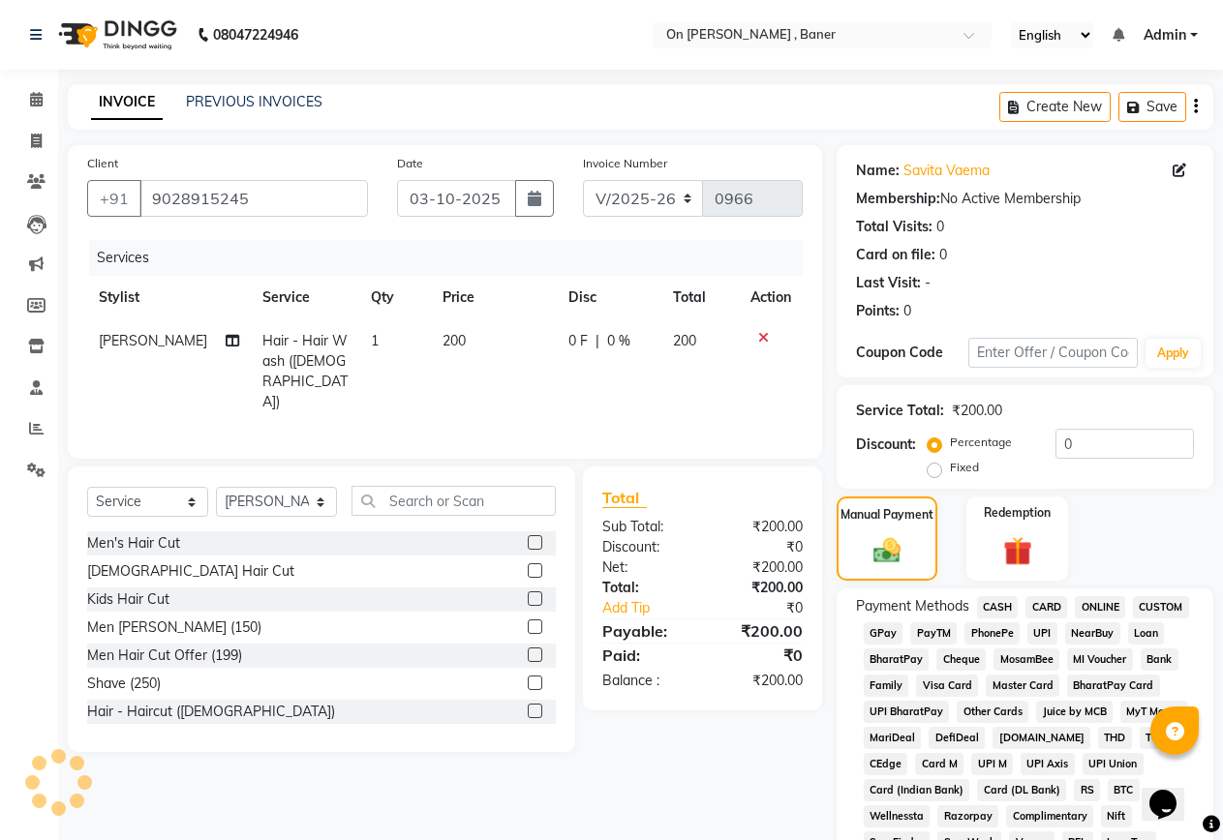
click at [994, 602] on span "CASH" at bounding box center [998, 607] width 42 height 22
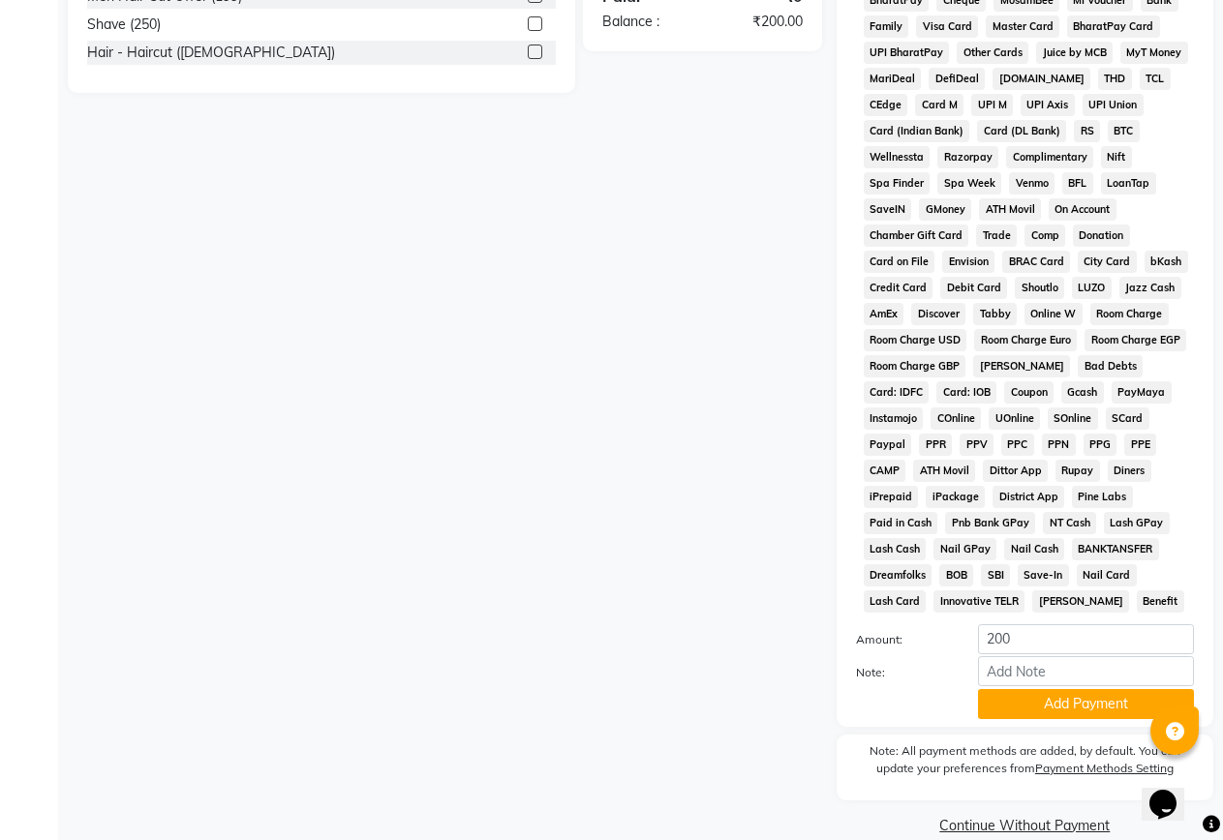
scroll to position [678, 0]
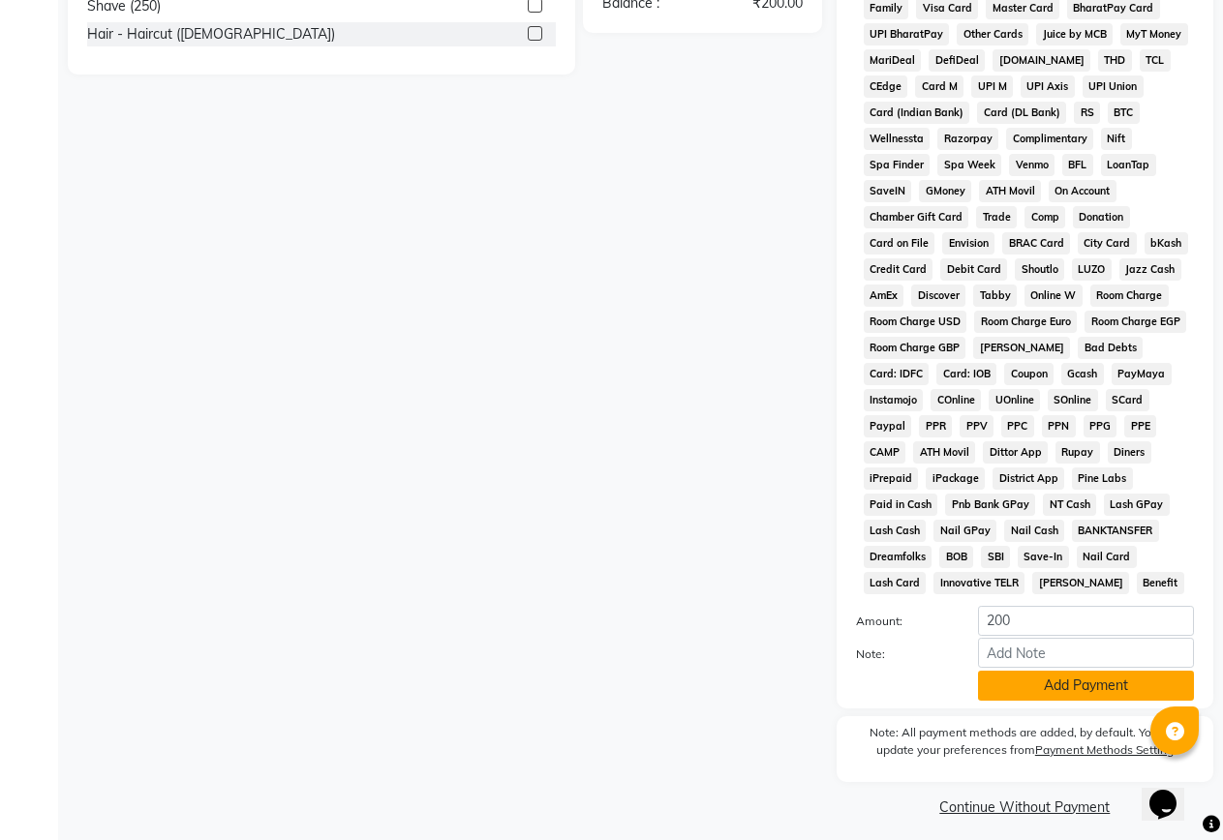
click at [1072, 683] on button "Add Payment" at bounding box center [1086, 686] width 216 height 30
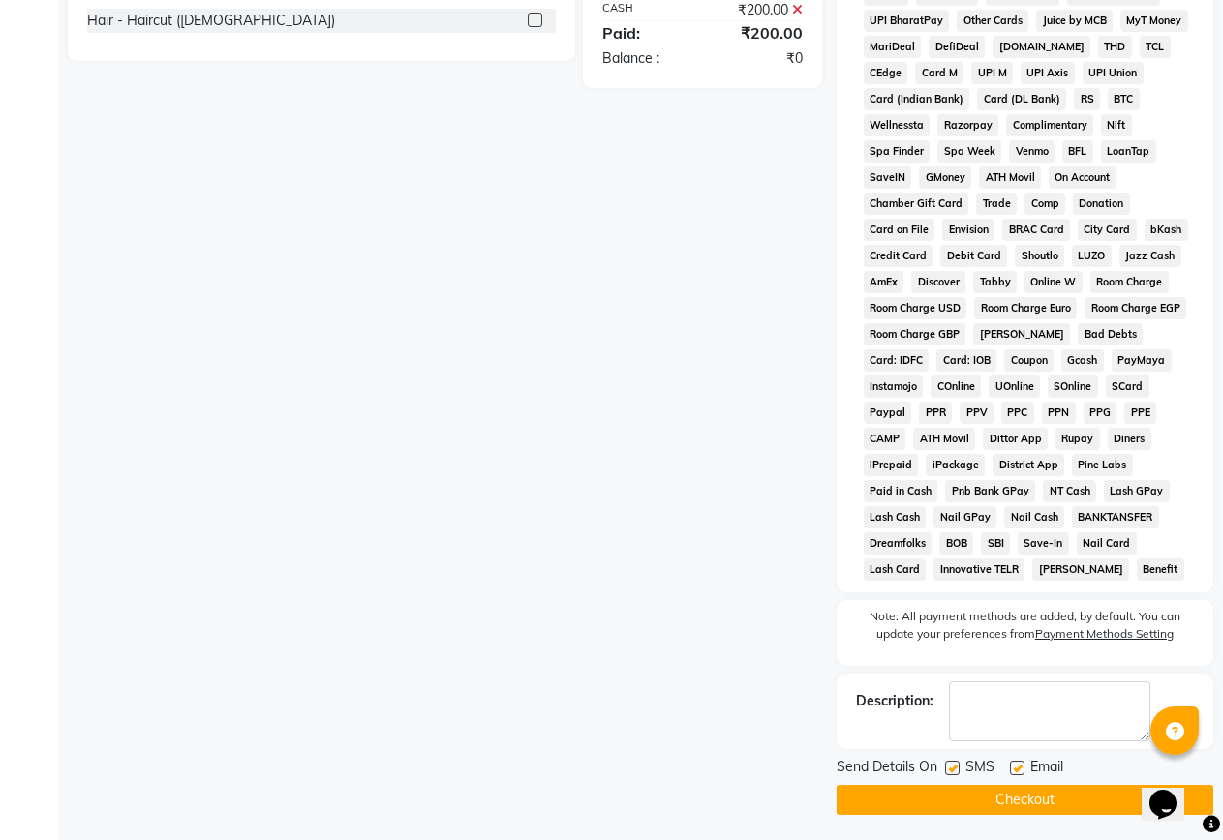
scroll to position [695, 0]
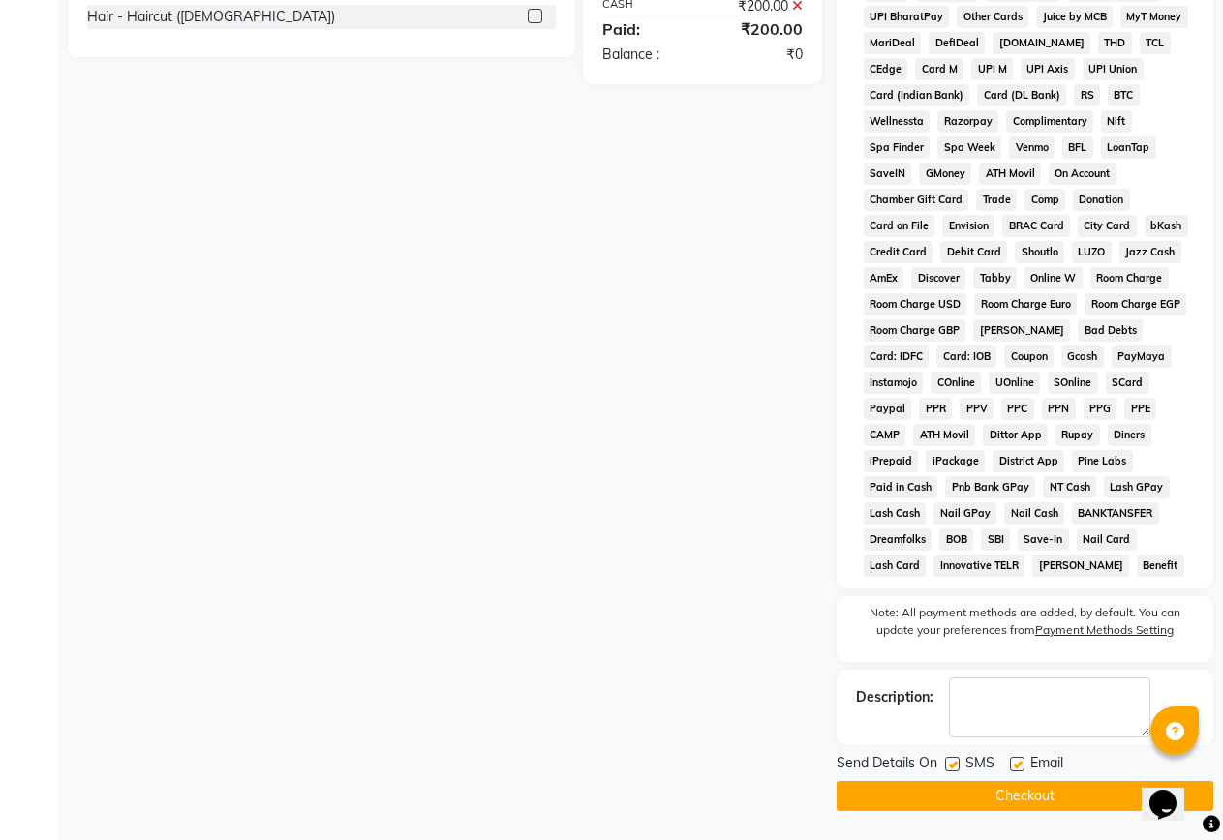
click at [997, 805] on button "Checkout" at bounding box center [1024, 796] width 377 height 30
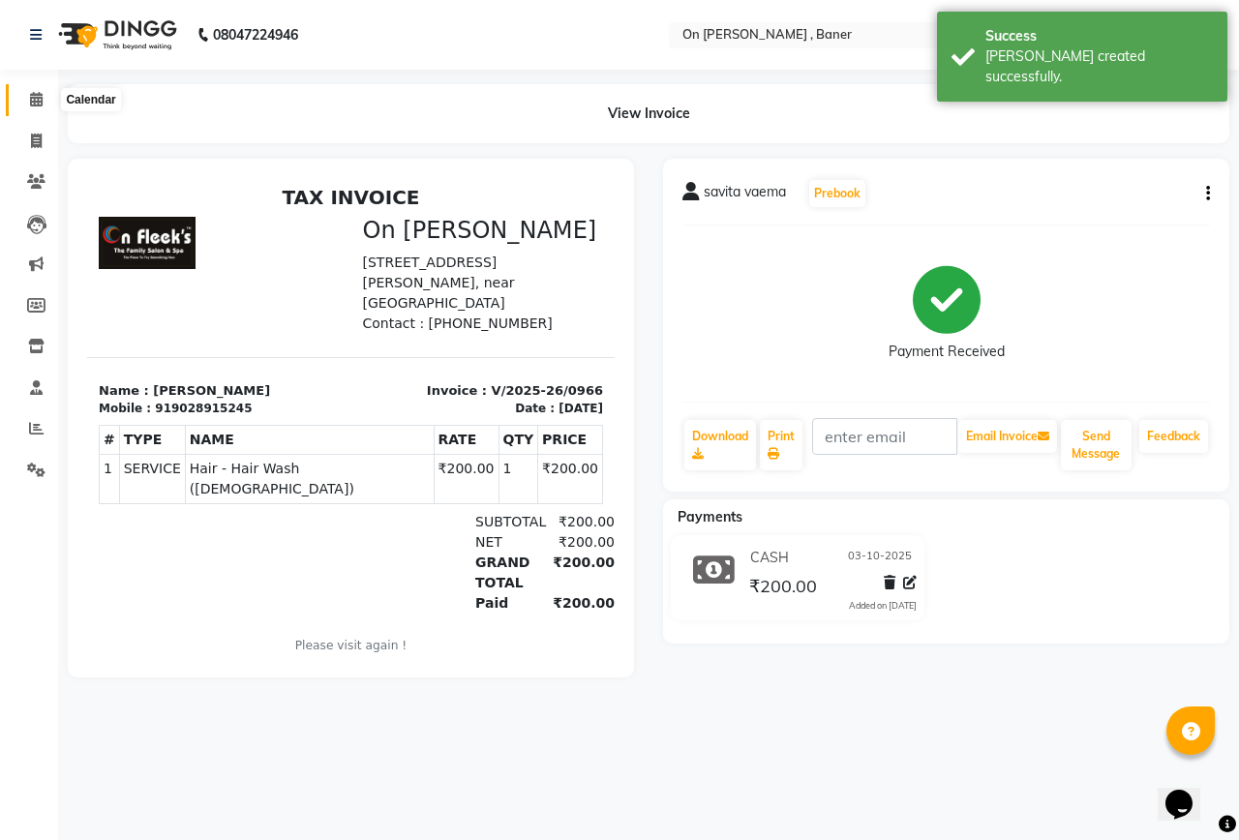
click at [35, 96] on icon at bounding box center [36, 99] width 13 height 15
